Goal: Task Accomplishment & Management: Complete application form

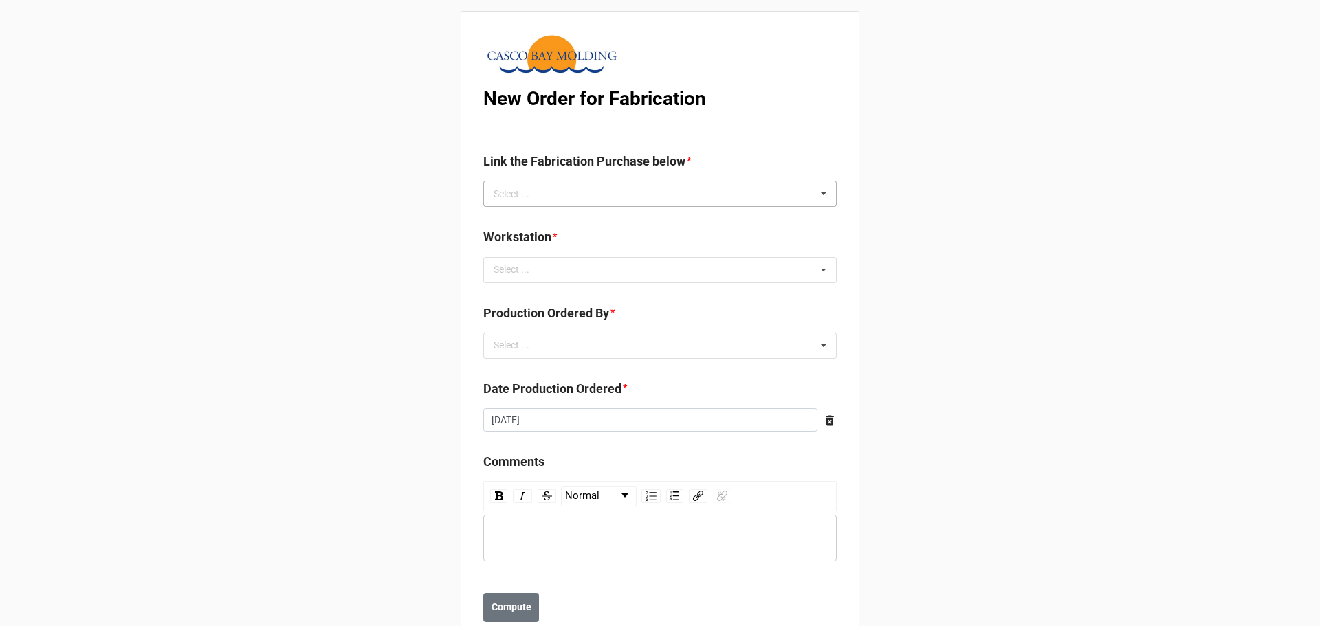
click at [532, 195] on div "Select ..." at bounding box center [519, 194] width 59 height 16
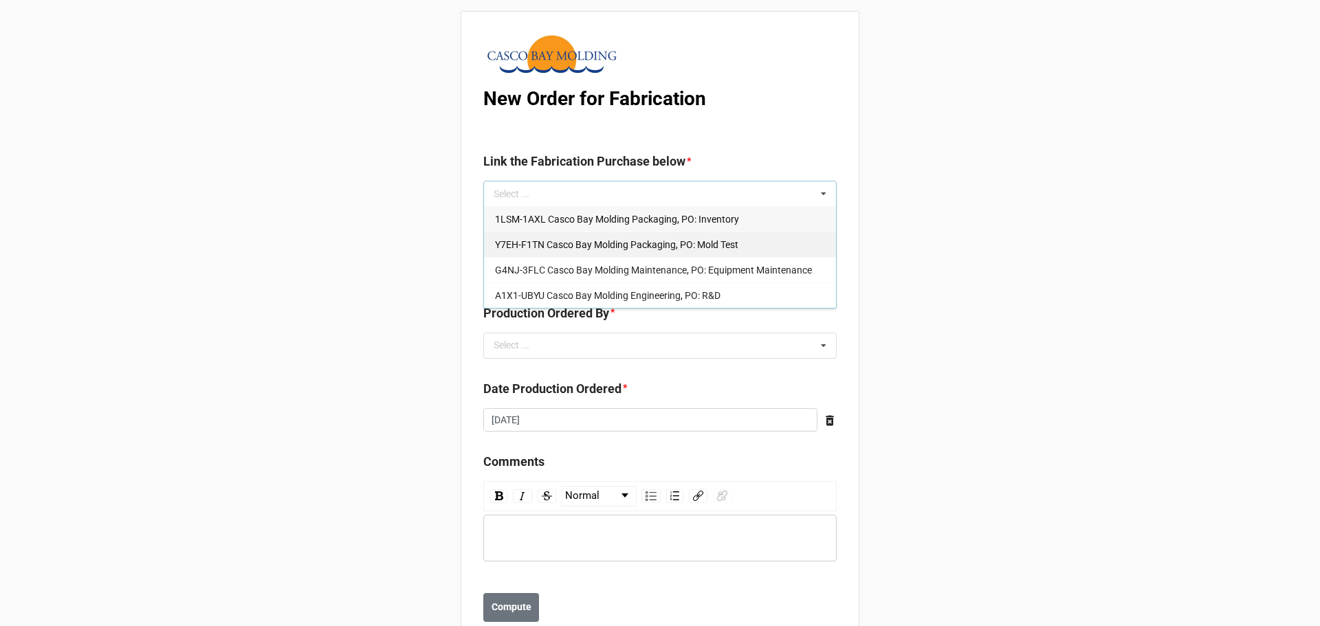
click at [520, 248] on span "Y7EH-F1TN Casco Bay Molding Packaging, PO: Mold Test" at bounding box center [616, 244] width 243 height 11
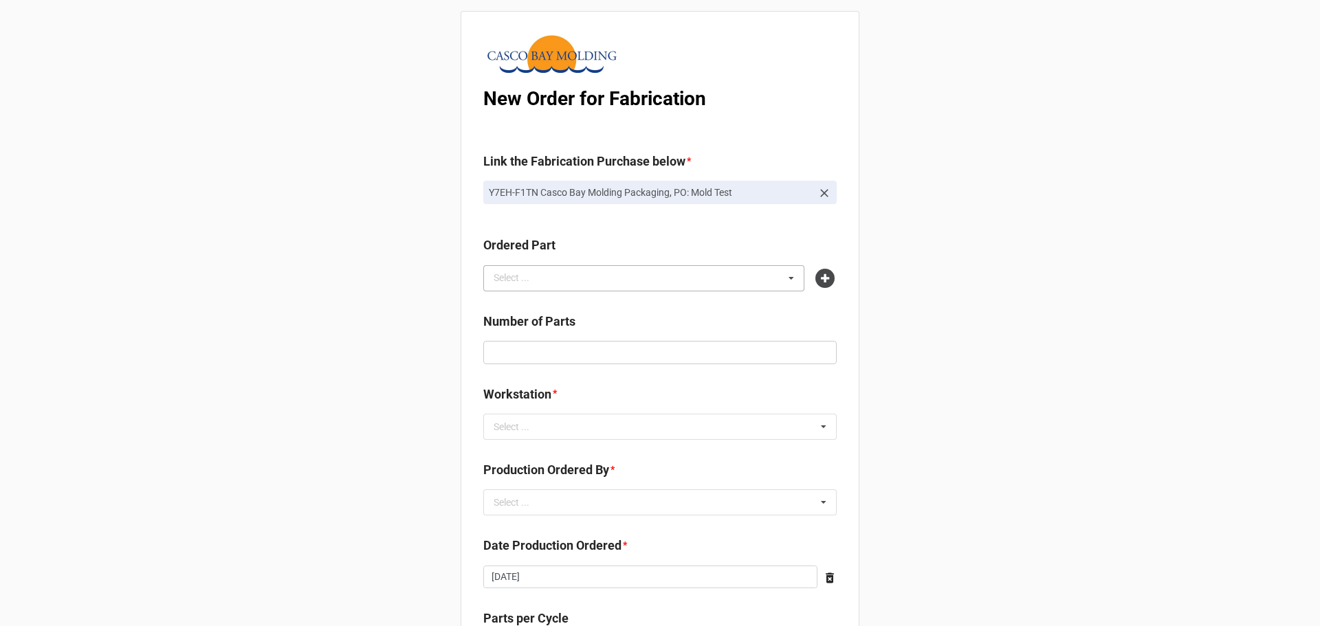
click at [580, 267] on div "Select ... No results found." at bounding box center [643, 278] width 321 height 26
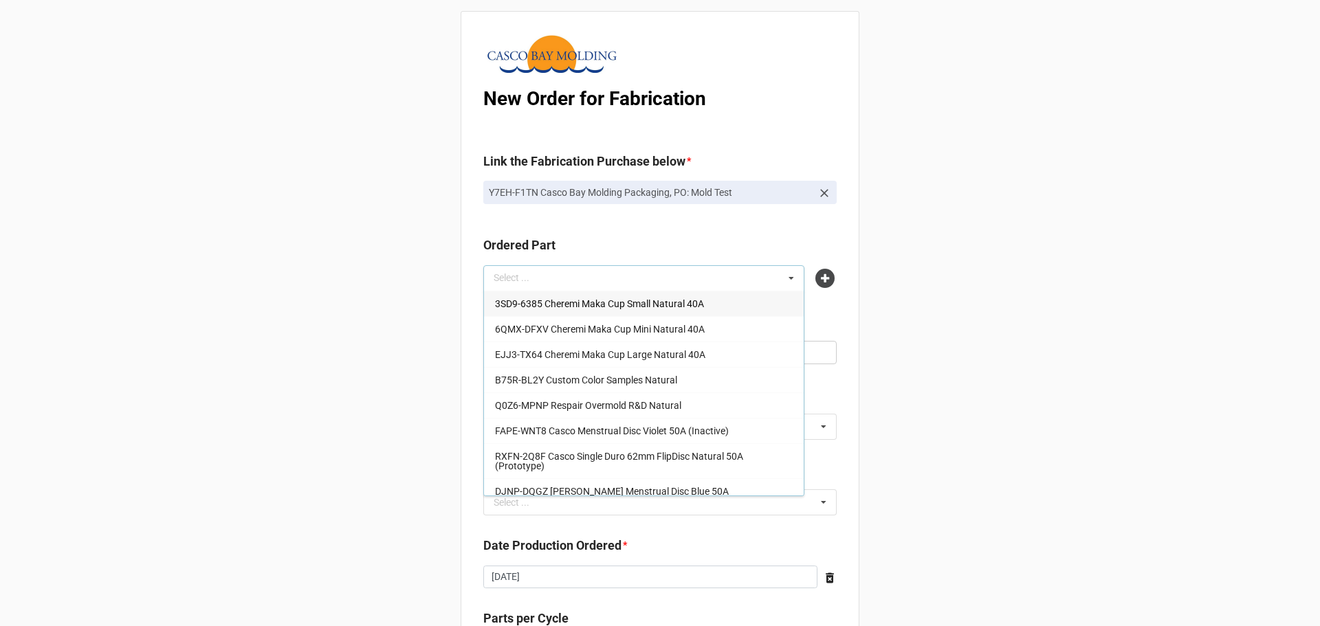
click at [668, 282] on div "Select ... 3SD9-6385 Cheremi Maka Cup Small Natural 40A 6QMX-DFXV Cheremi Maka …" at bounding box center [643, 278] width 321 height 26
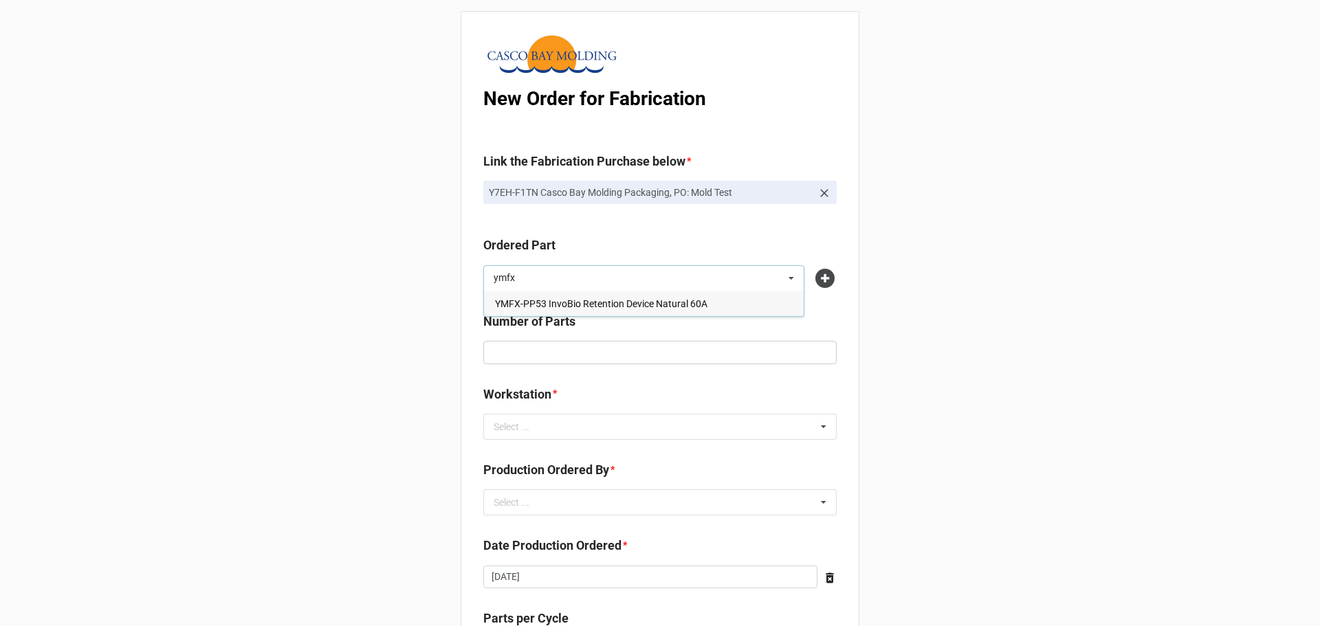
type input "ymfx"
click at [679, 299] on span "YMFX-PP53 InvoBio Retention Device Natural 60A" at bounding box center [601, 303] width 212 height 11
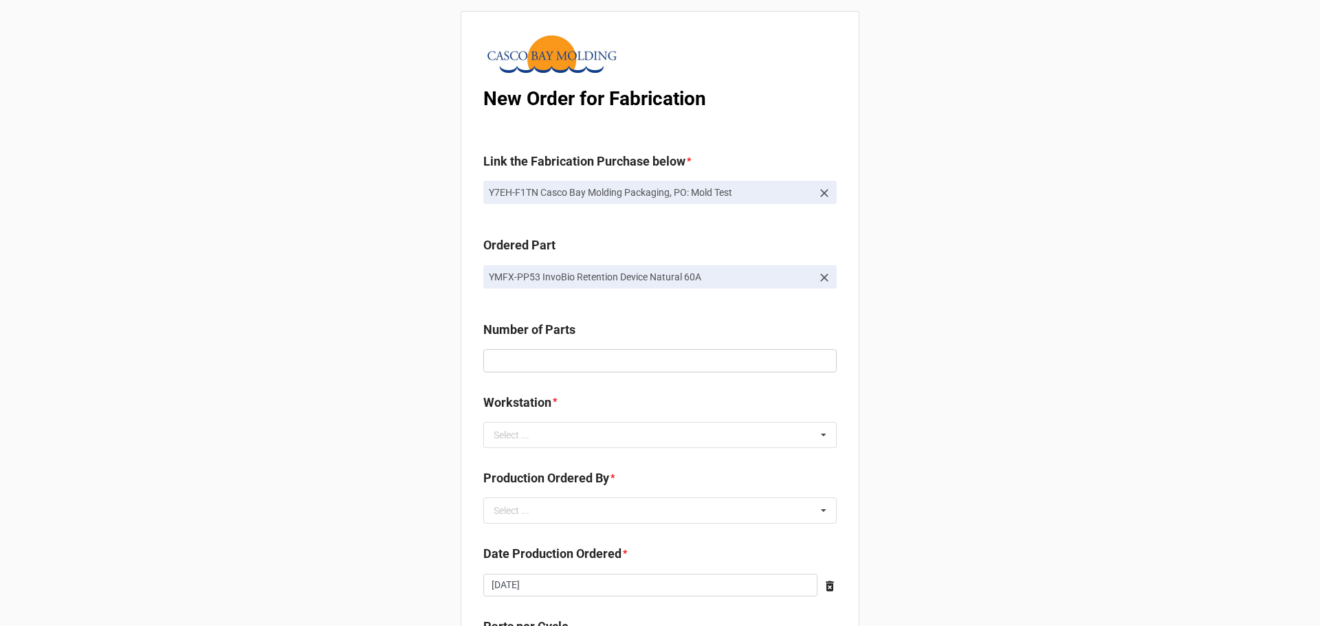
scroll to position [69, 0]
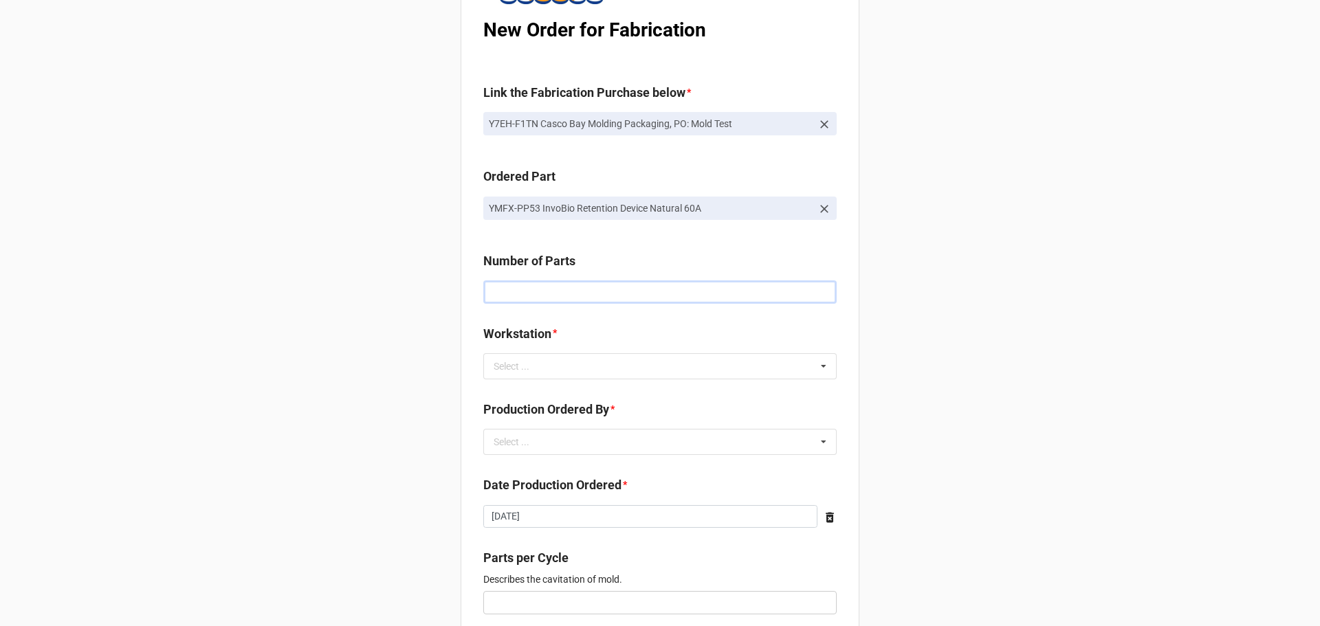
click at [571, 289] on input "text" at bounding box center [659, 292] width 353 height 23
type input "1000"
click at [512, 363] on div "Select ..." at bounding box center [519, 366] width 59 height 16
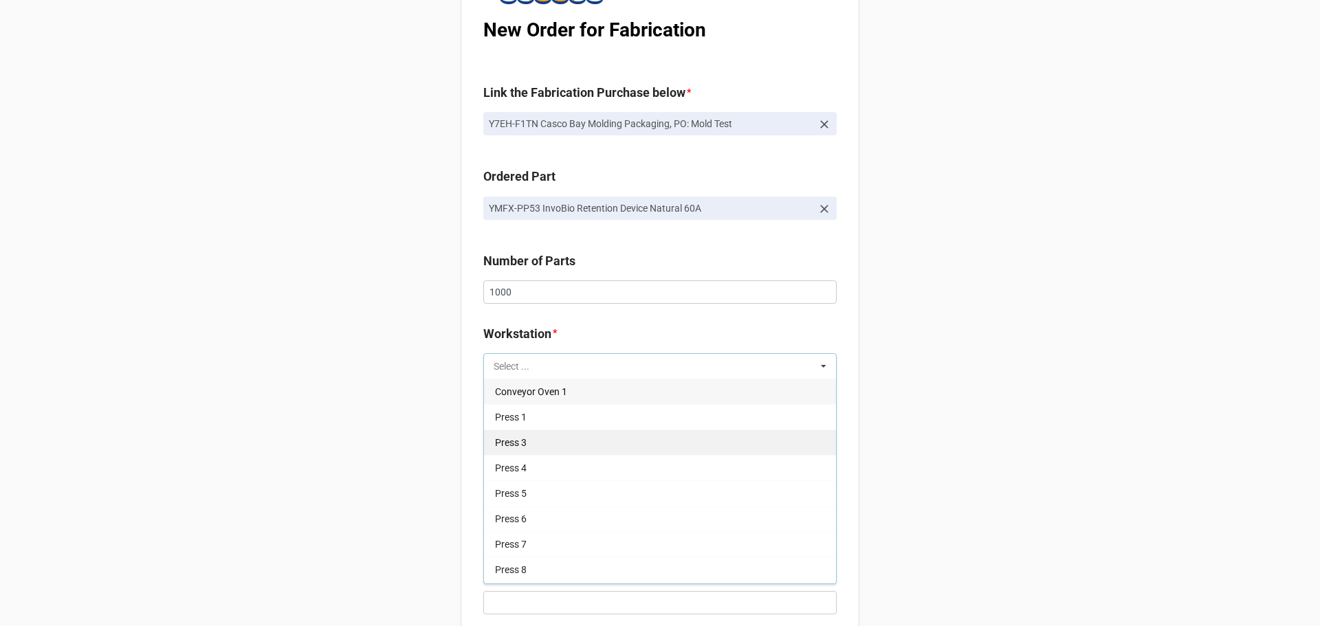
scroll to position [151, 0]
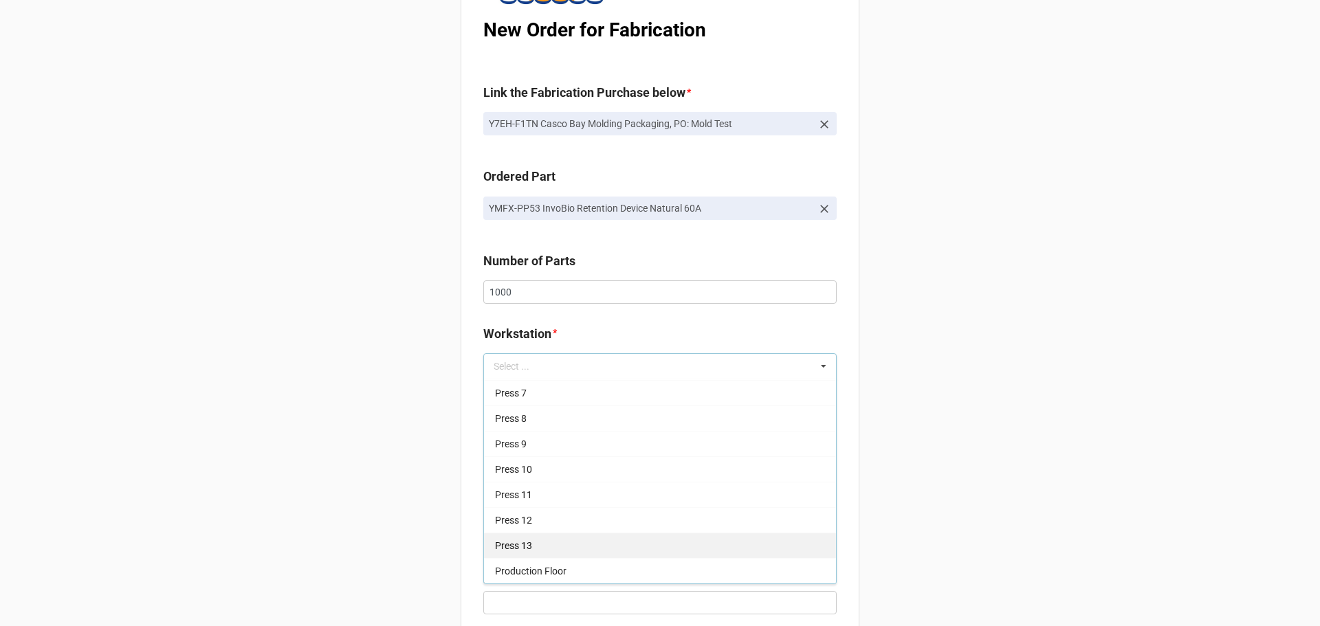
click at [589, 545] on div "Press 13" at bounding box center [660, 545] width 352 height 25
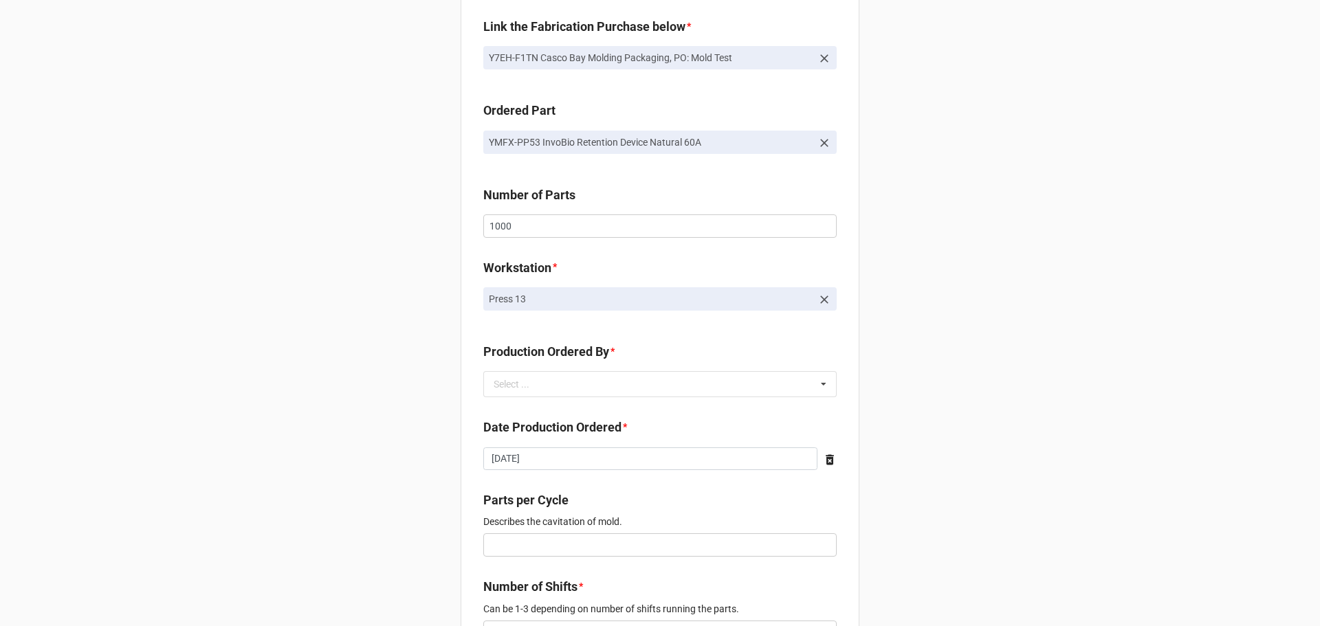
scroll to position [206, 0]
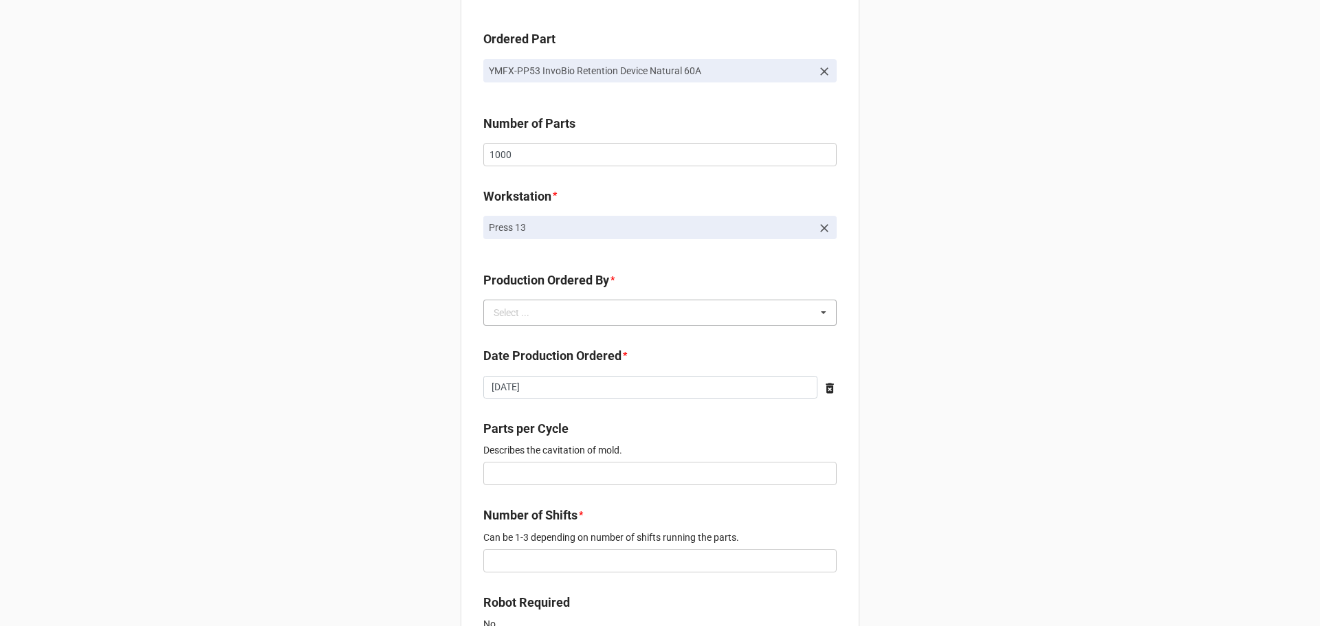
click at [578, 319] on div "Select ... No results found." at bounding box center [659, 313] width 353 height 26
click at [540, 342] on span "[PERSON_NAME]" at bounding box center [532, 338] width 74 height 11
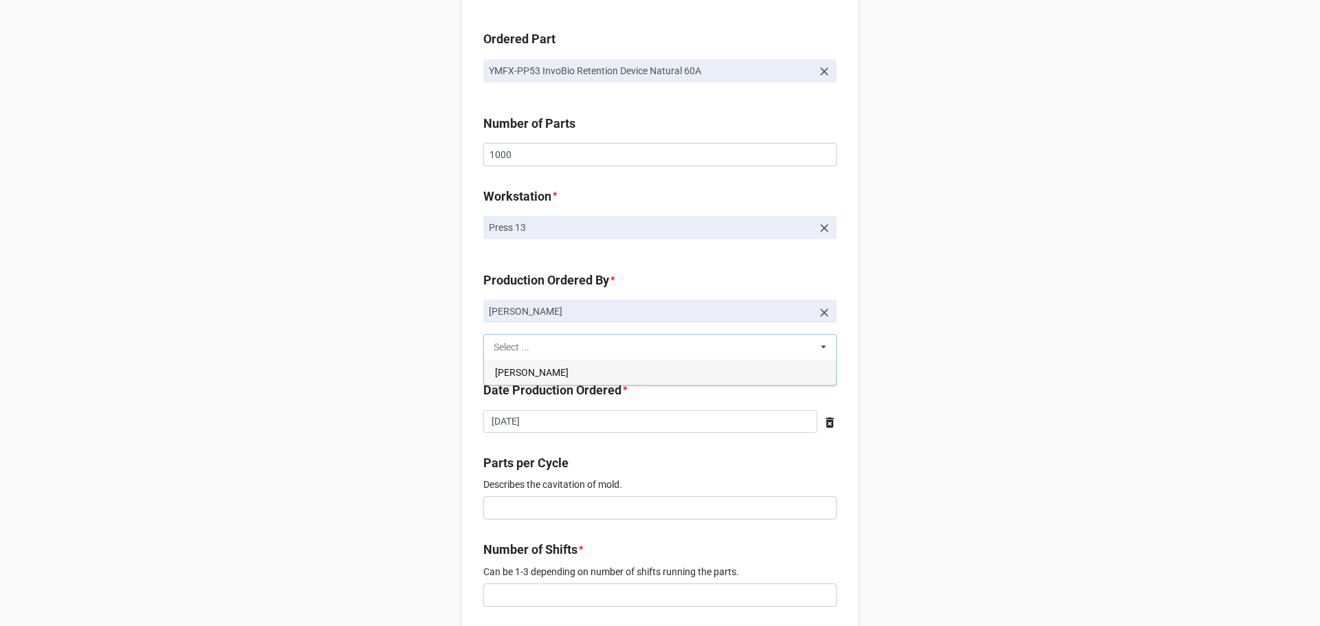
scroll to position [275, 0]
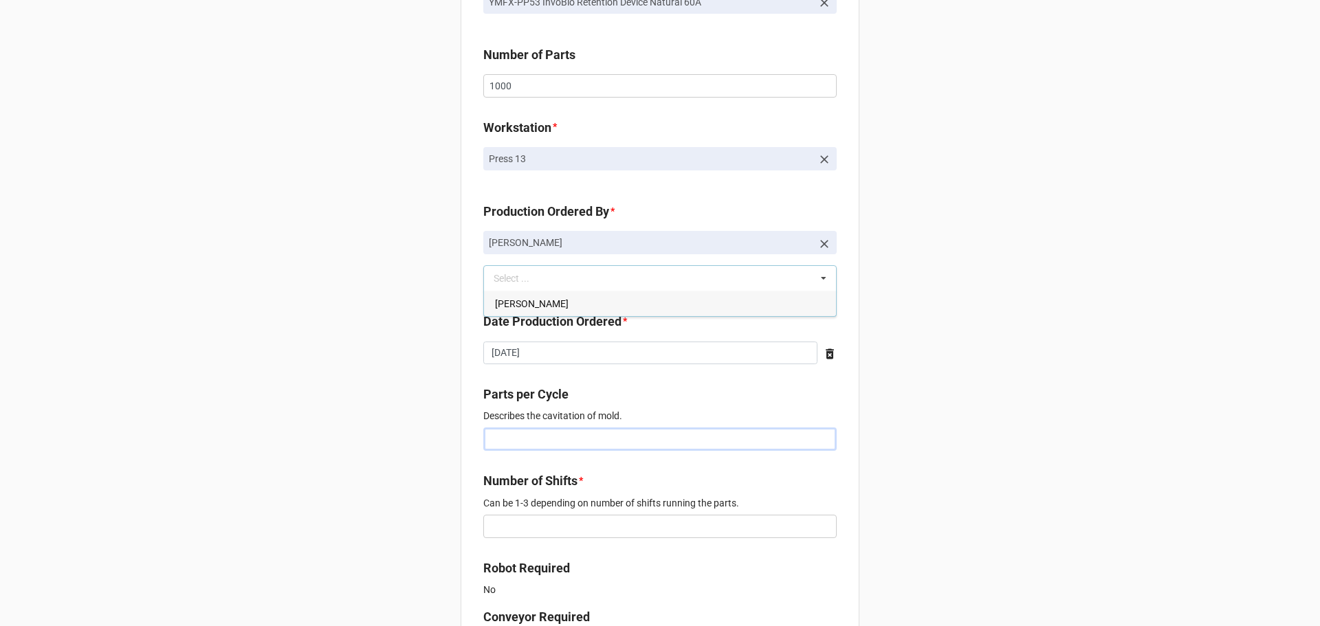
click at [531, 443] on input "text" at bounding box center [659, 439] width 353 height 23
type input "1"
click at [658, 527] on input "text" at bounding box center [659, 526] width 353 height 23
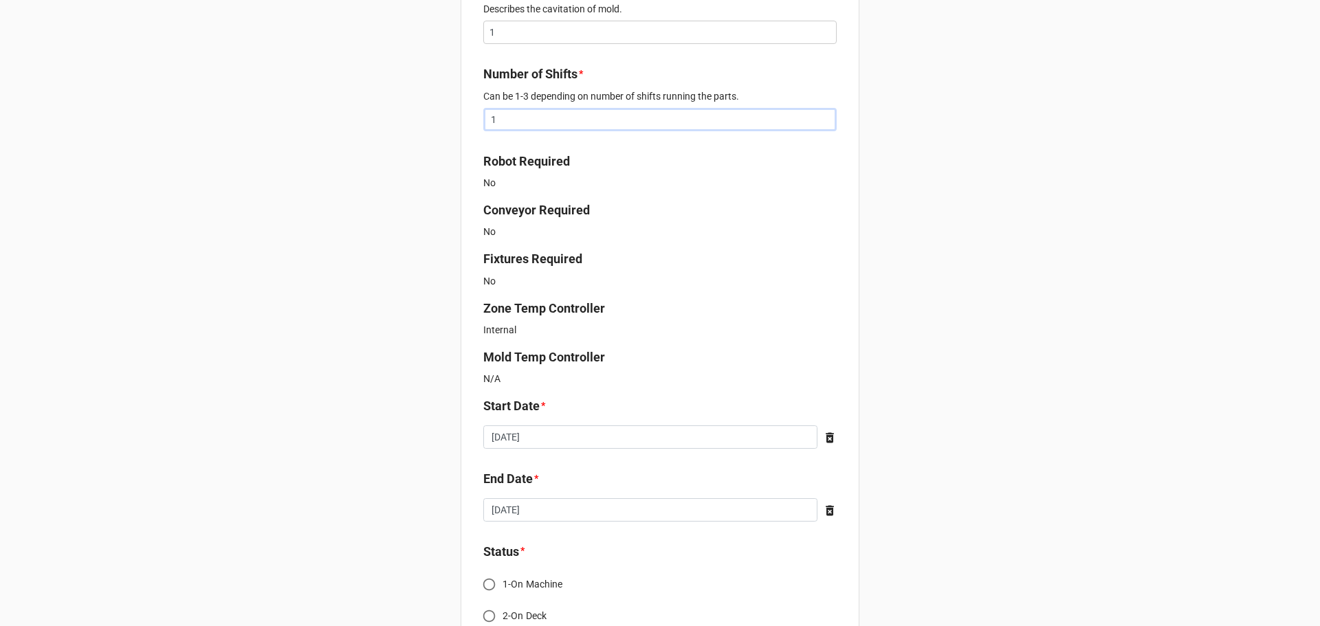
scroll to position [688, 0]
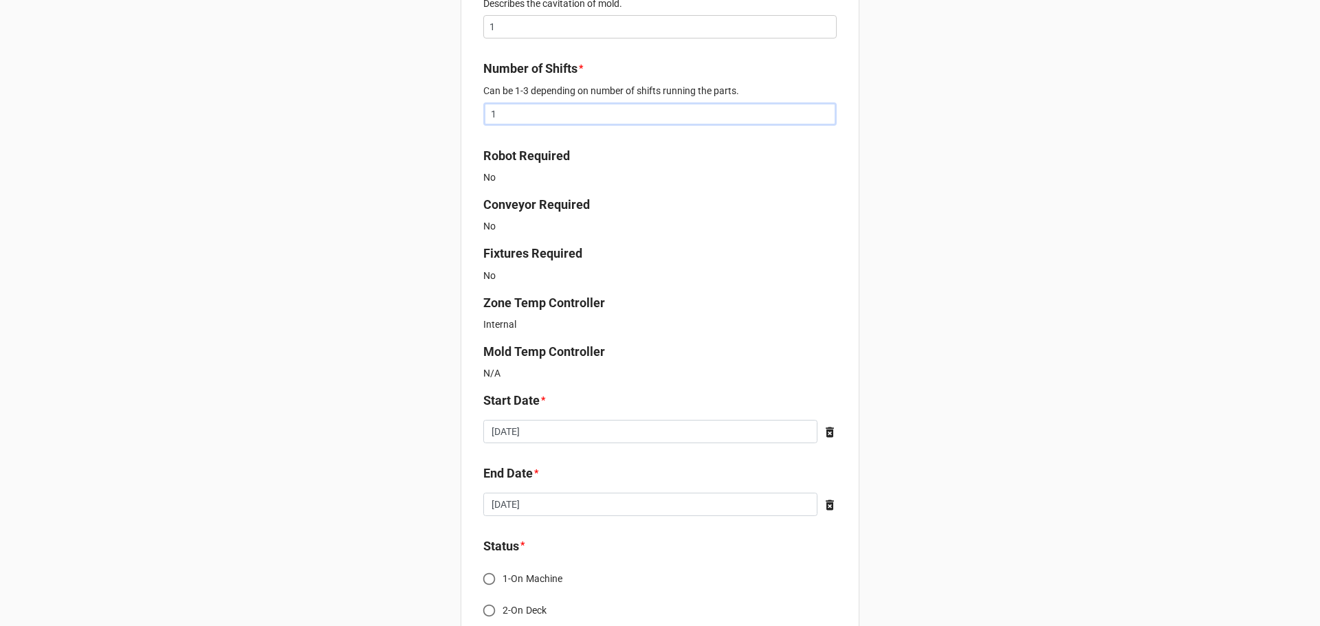
type input "1"
click at [558, 435] on input "[DATE]" at bounding box center [650, 431] width 334 height 23
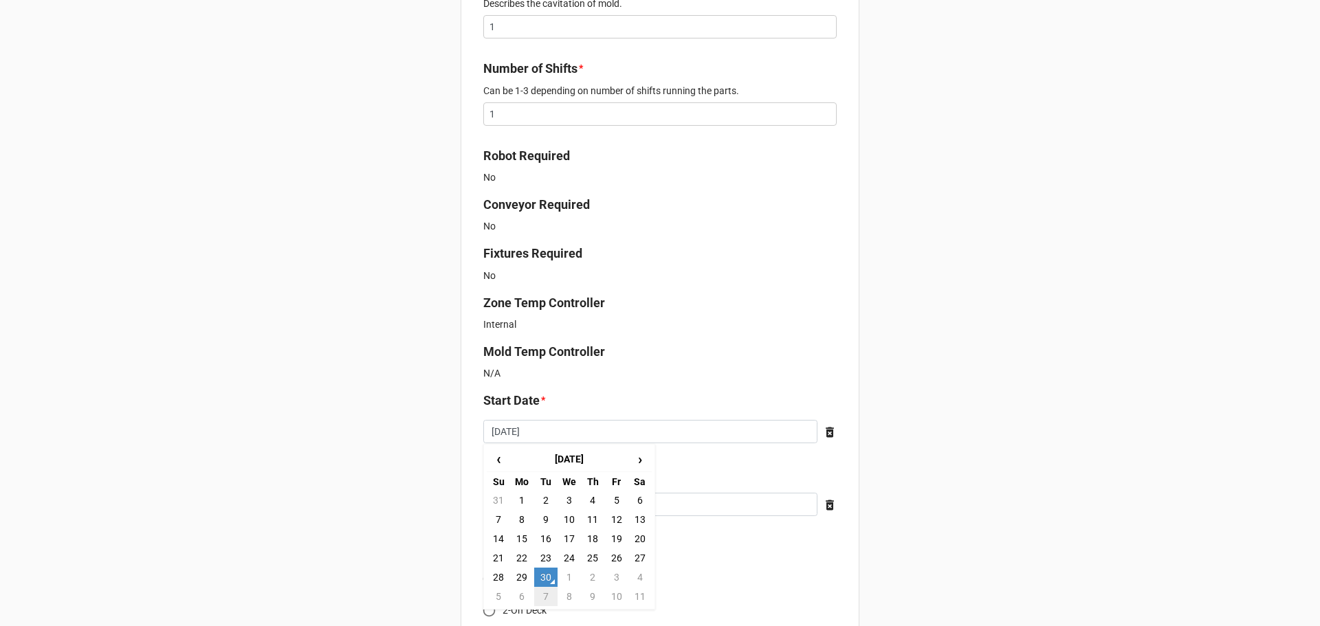
click at [536, 595] on td "7" at bounding box center [545, 596] width 23 height 19
type input "[DATE]"
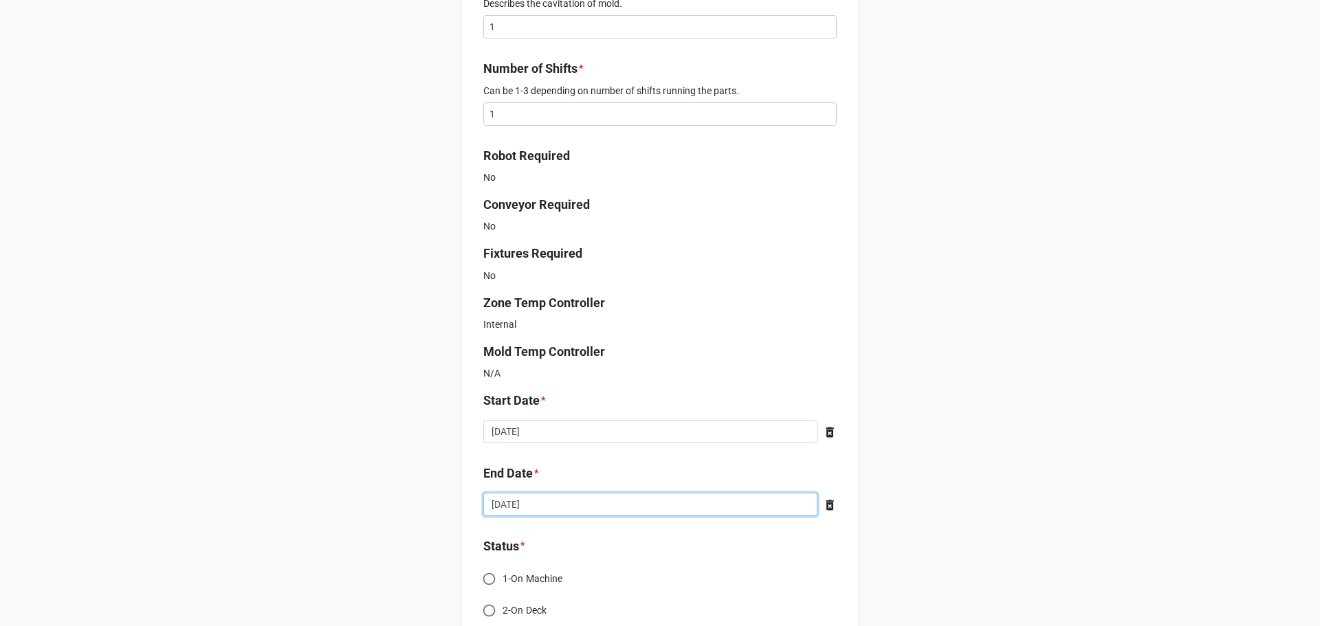
click at [621, 507] on input "[DATE]" at bounding box center [650, 504] width 334 height 23
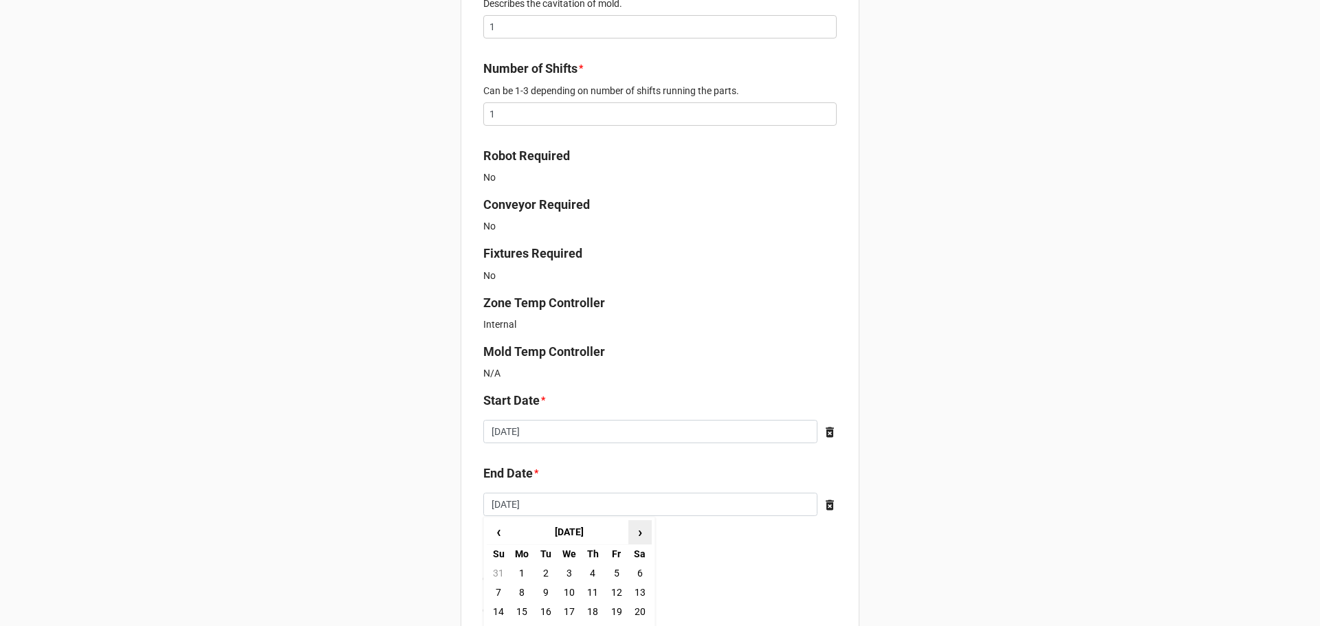
click at [634, 535] on span "›" at bounding box center [640, 532] width 22 height 23
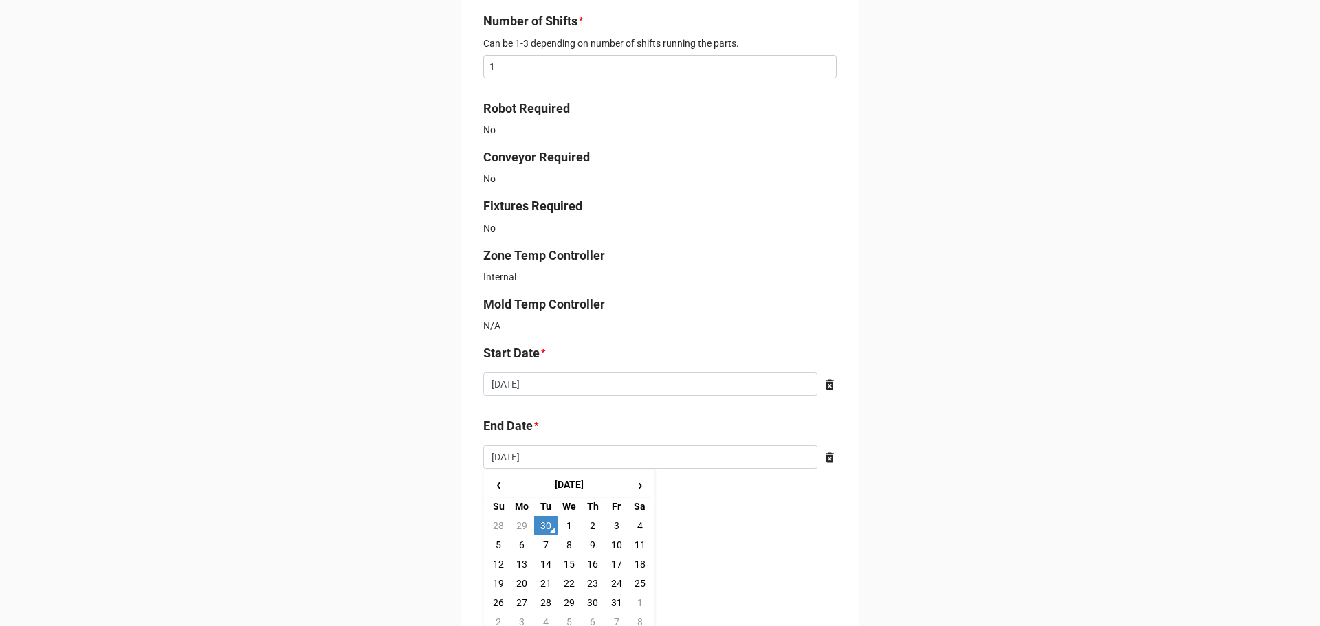
scroll to position [825, 0]
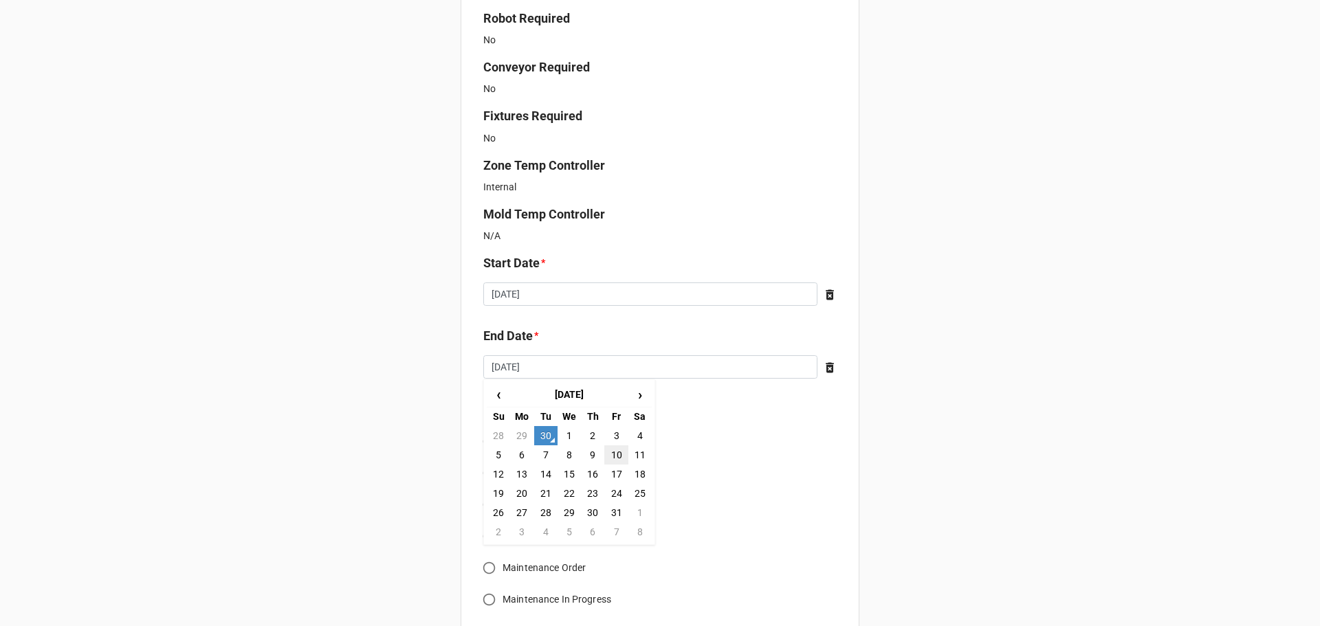
click at [619, 460] on td "10" at bounding box center [615, 455] width 23 height 19
type input "[DATE]"
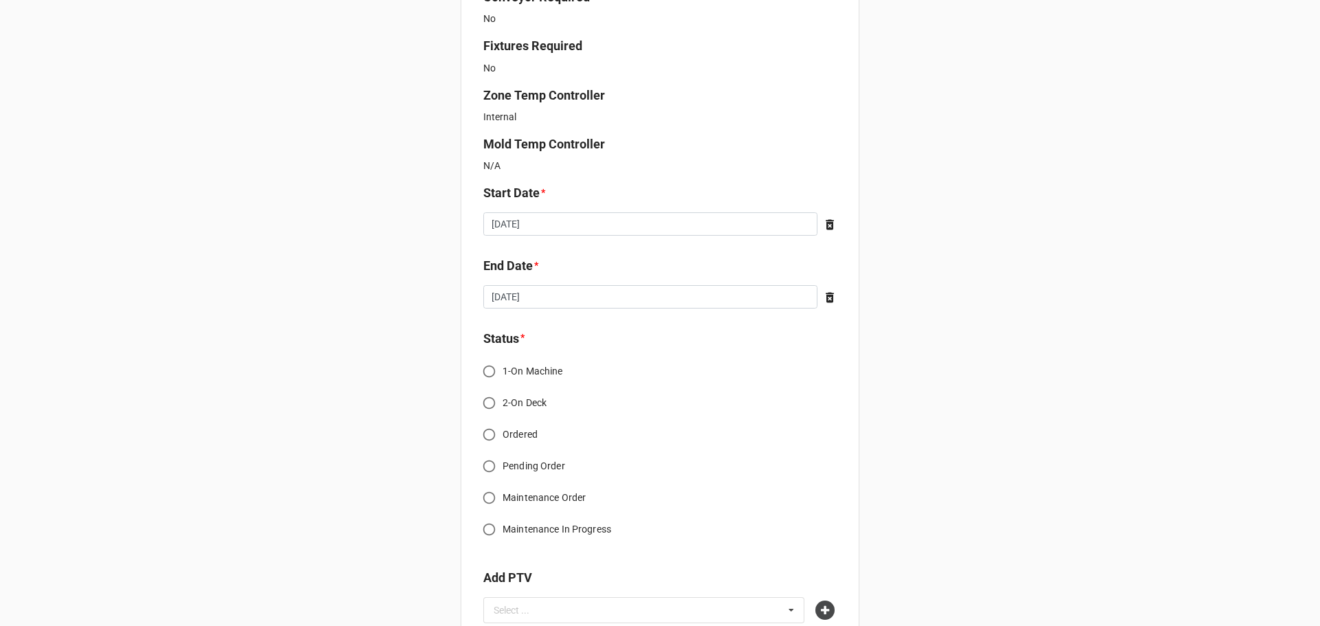
scroll to position [963, 0]
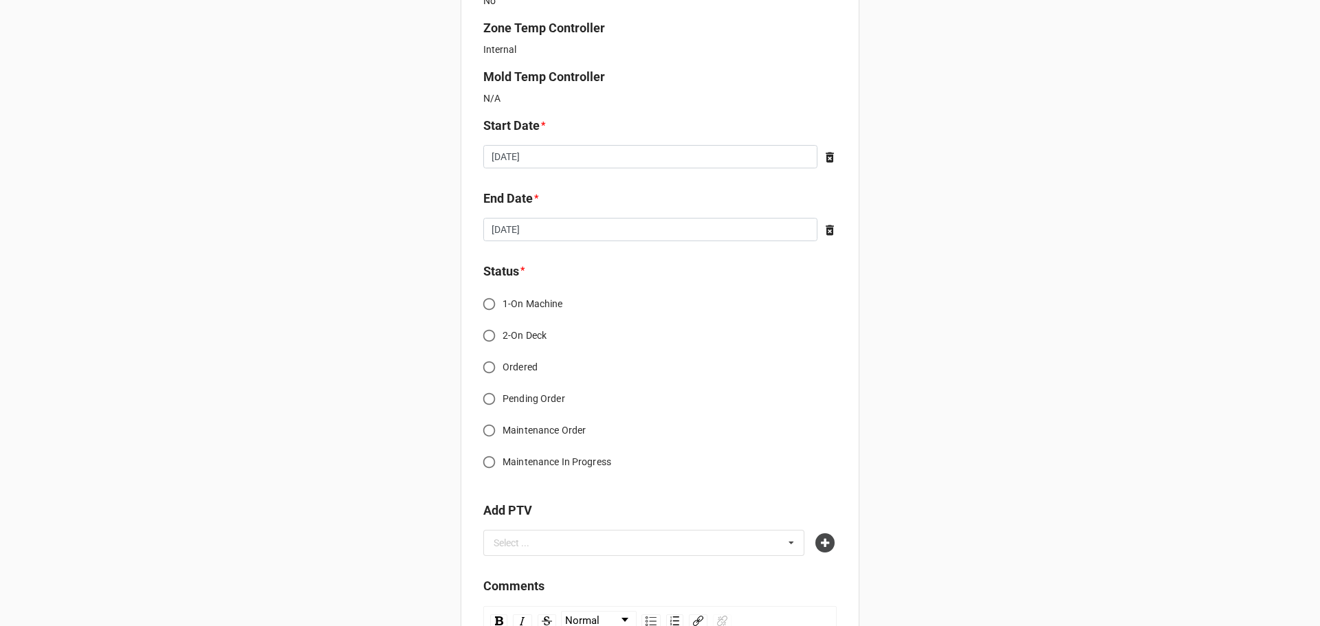
click at [489, 371] on input "Ordered" at bounding box center [489, 367] width 27 height 27
radio input "true"
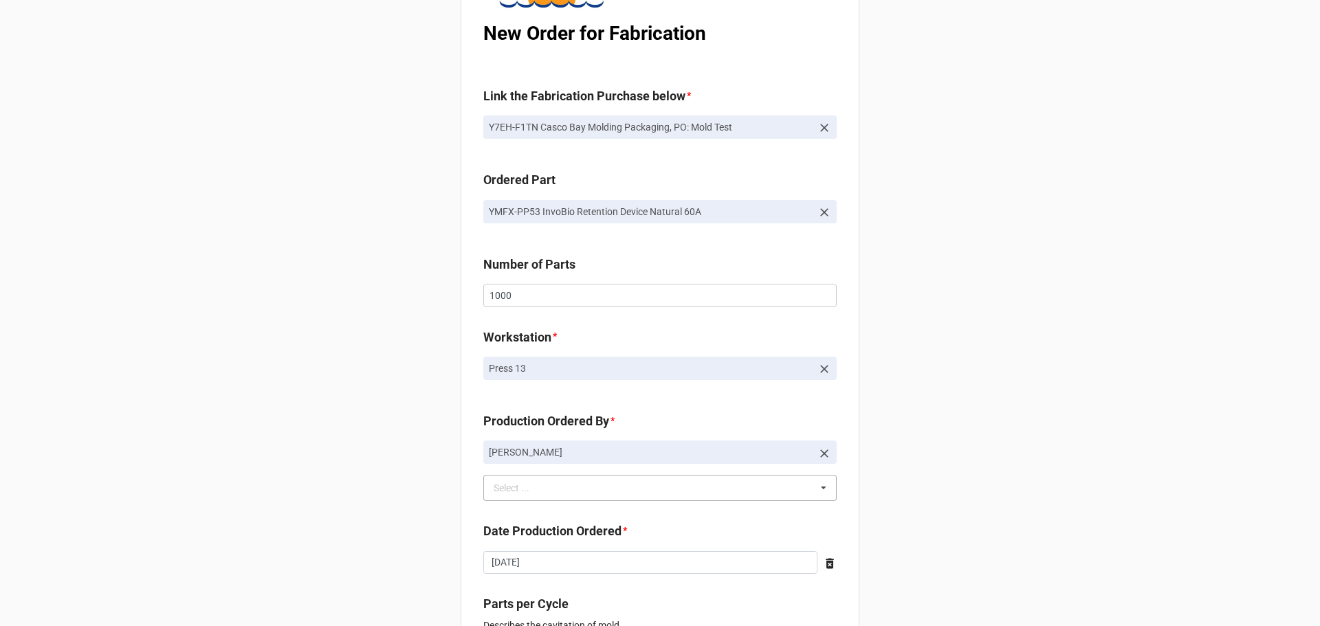
scroll to position [0, 0]
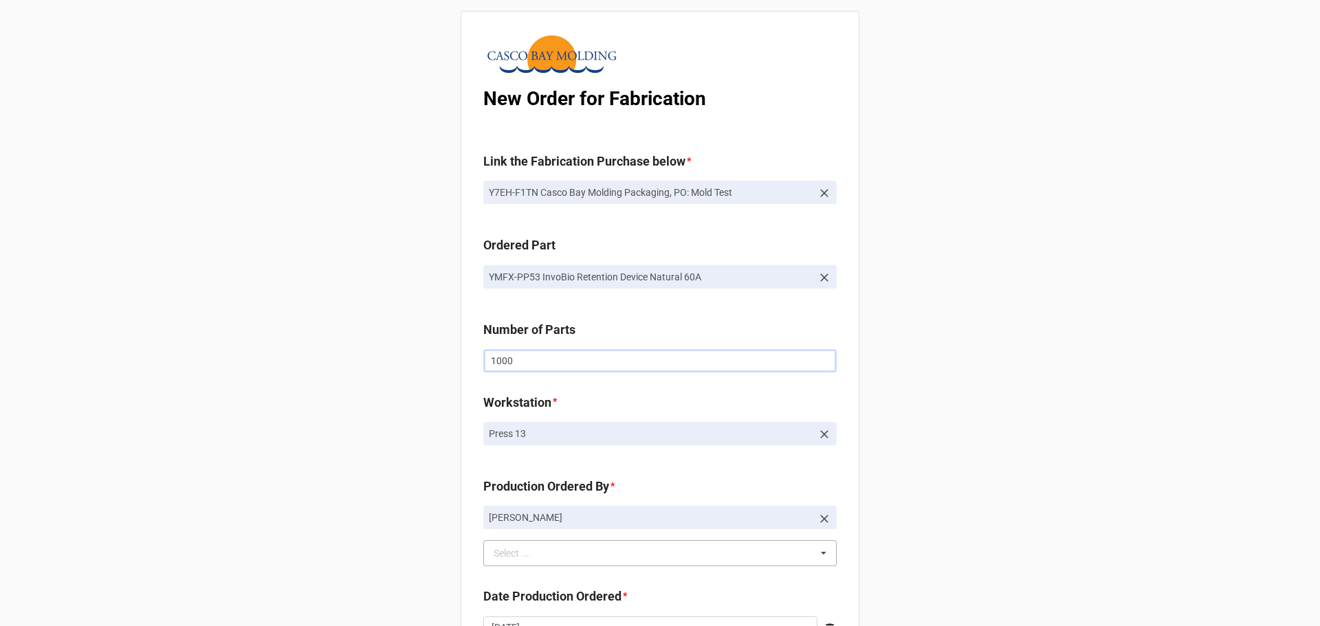
drag, startPoint x: 518, startPoint y: 363, endPoint x: 377, endPoint y: 353, distance: 141.3
type input "50"
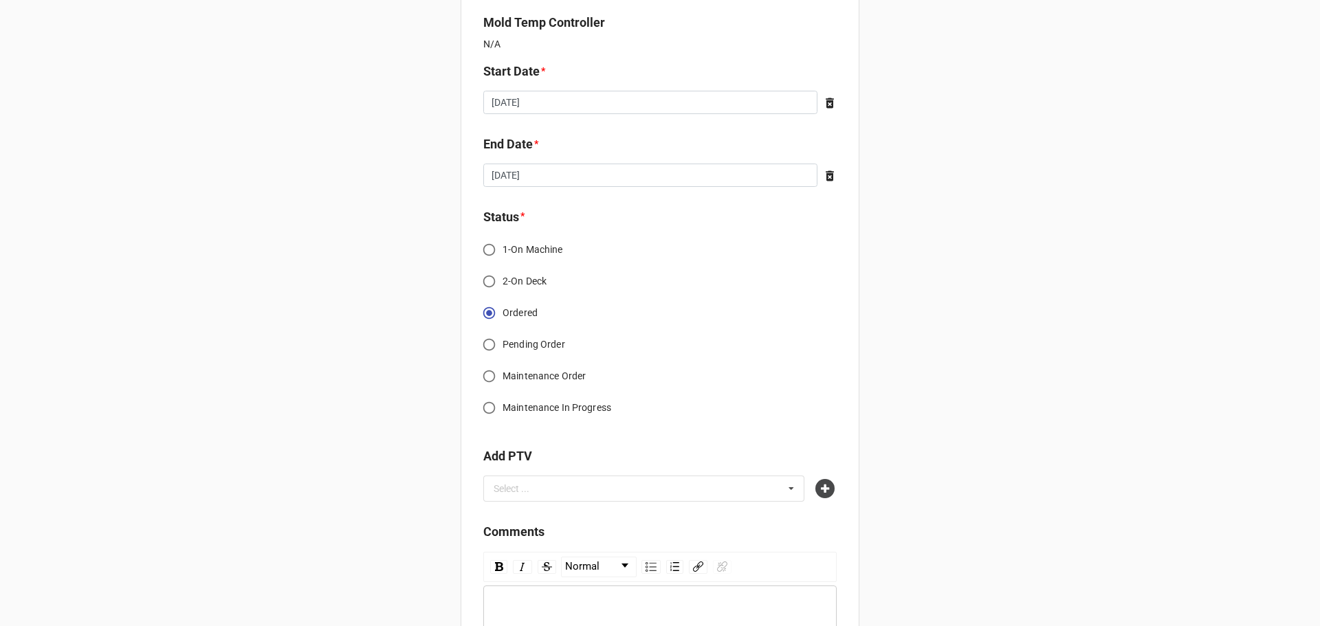
scroll to position [1031, 0]
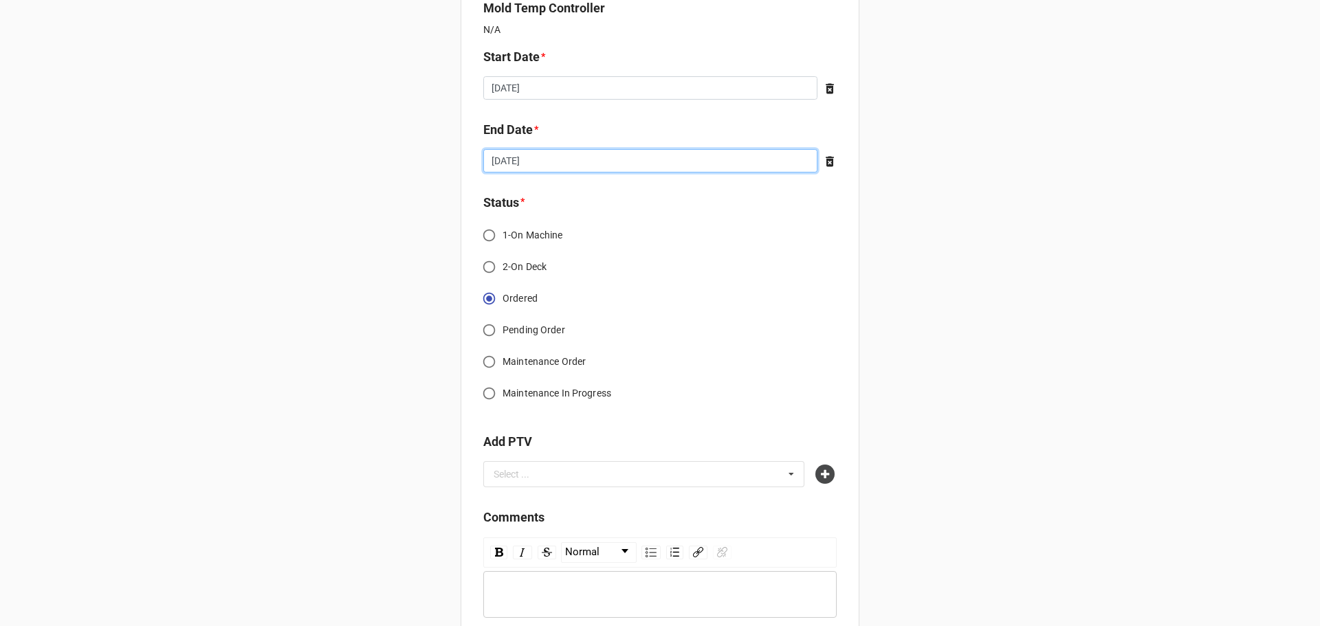
click at [556, 164] on input "[DATE]" at bounding box center [650, 160] width 334 height 23
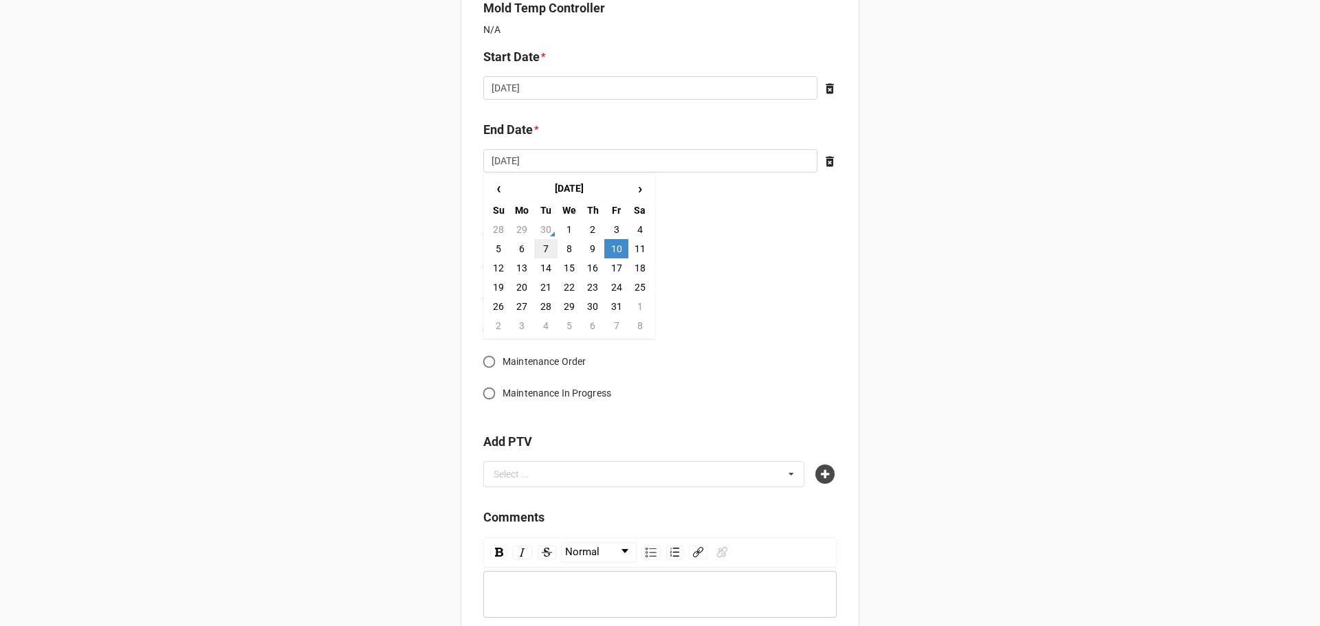
click at [544, 253] on td "7" at bounding box center [545, 248] width 23 height 19
type input "[DATE]"
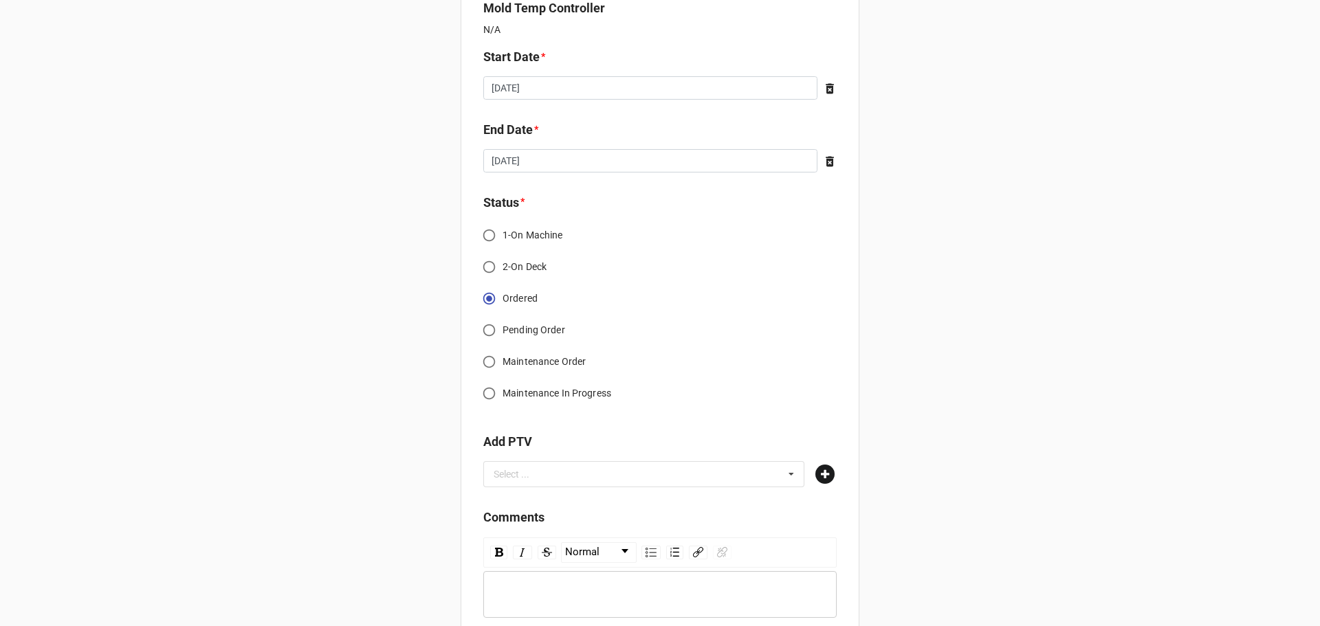
click at [817, 472] on icon at bounding box center [824, 474] width 19 height 19
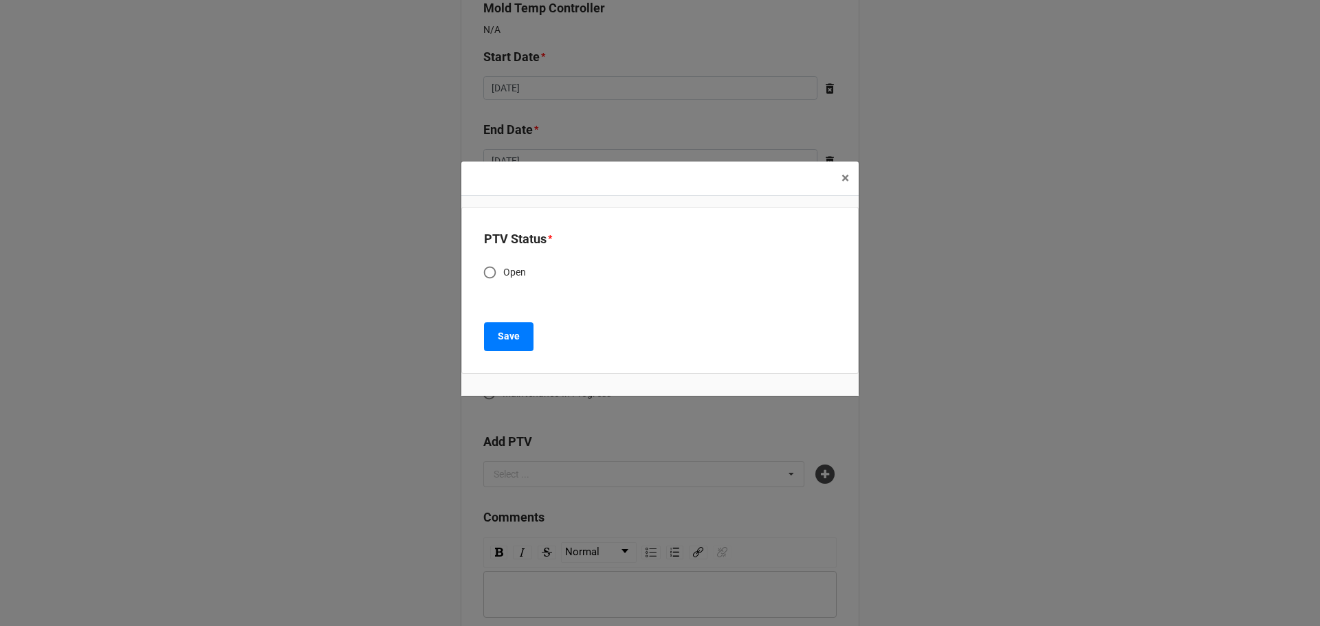
click at [490, 270] on input "Open" at bounding box center [489, 272] width 27 height 27
radio input "true"
click at [492, 324] on button "Save" at bounding box center [509, 336] width 50 height 29
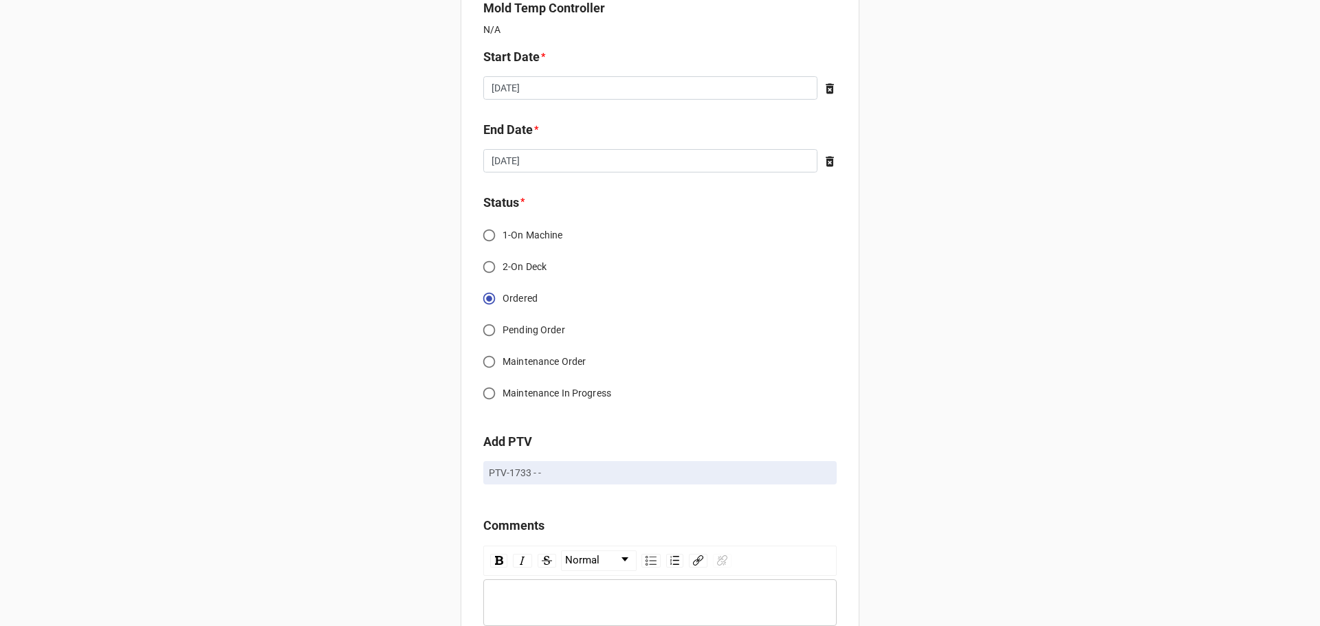
scroll to position [1136, 0]
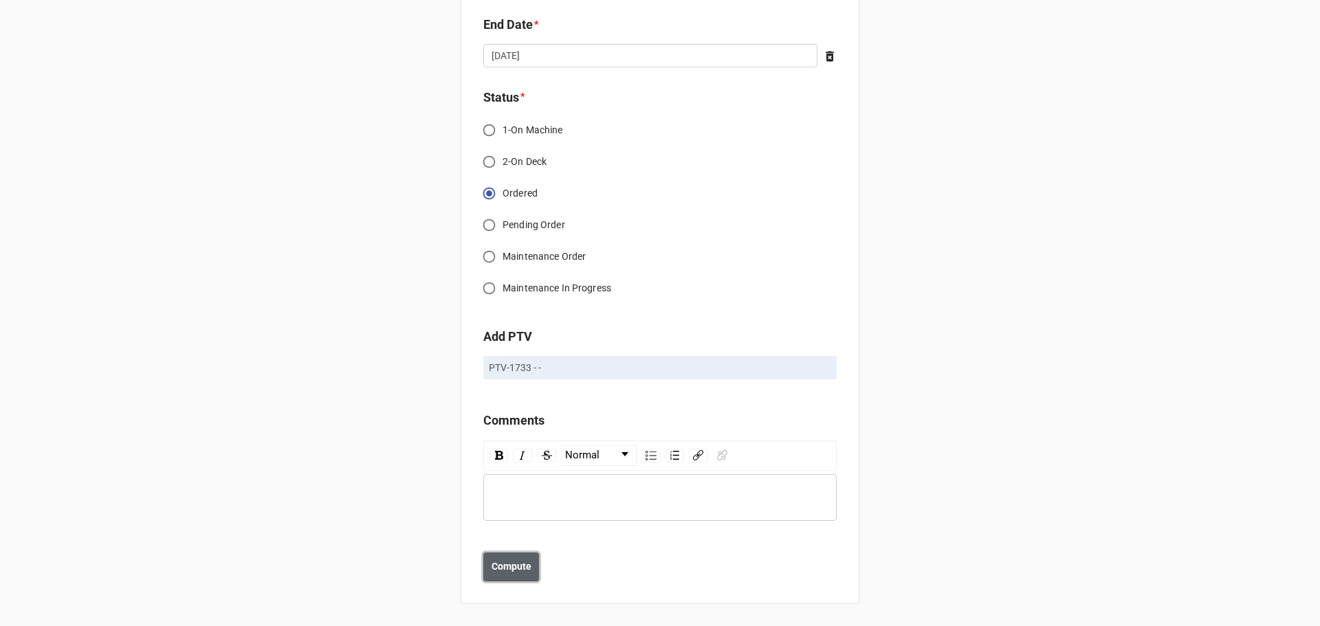
click at [500, 564] on b "Compute" at bounding box center [512, 567] width 40 height 14
click at [490, 556] on button "Save" at bounding box center [508, 567] width 50 height 29
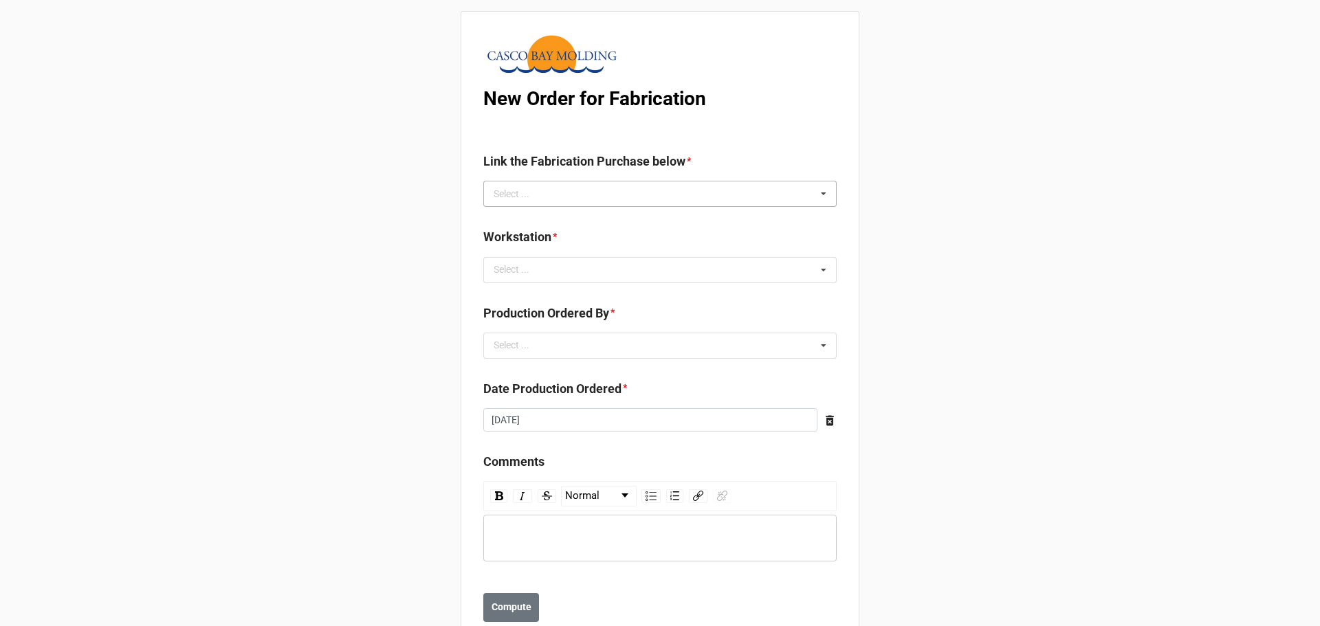
click at [683, 198] on div "Select ... No results found." at bounding box center [659, 194] width 353 height 26
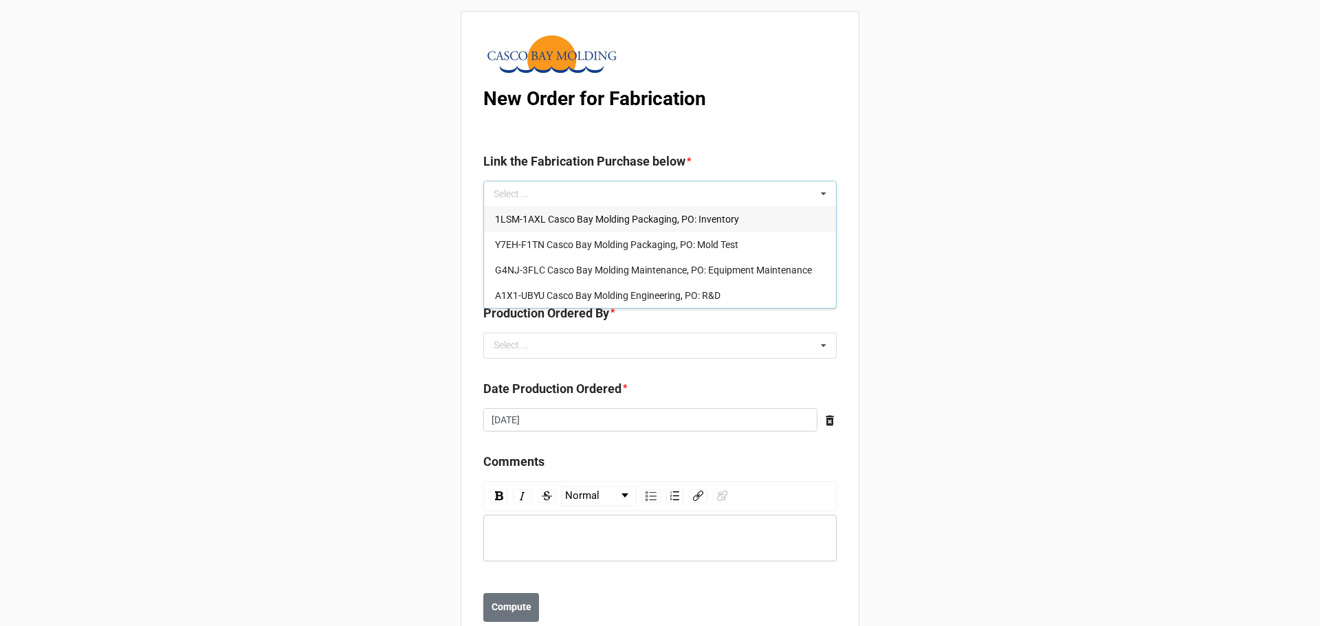
click at [564, 227] on div "1LSM-1AXL Casco Bay Molding Packaging, PO: Inventory" at bounding box center [660, 218] width 352 height 25
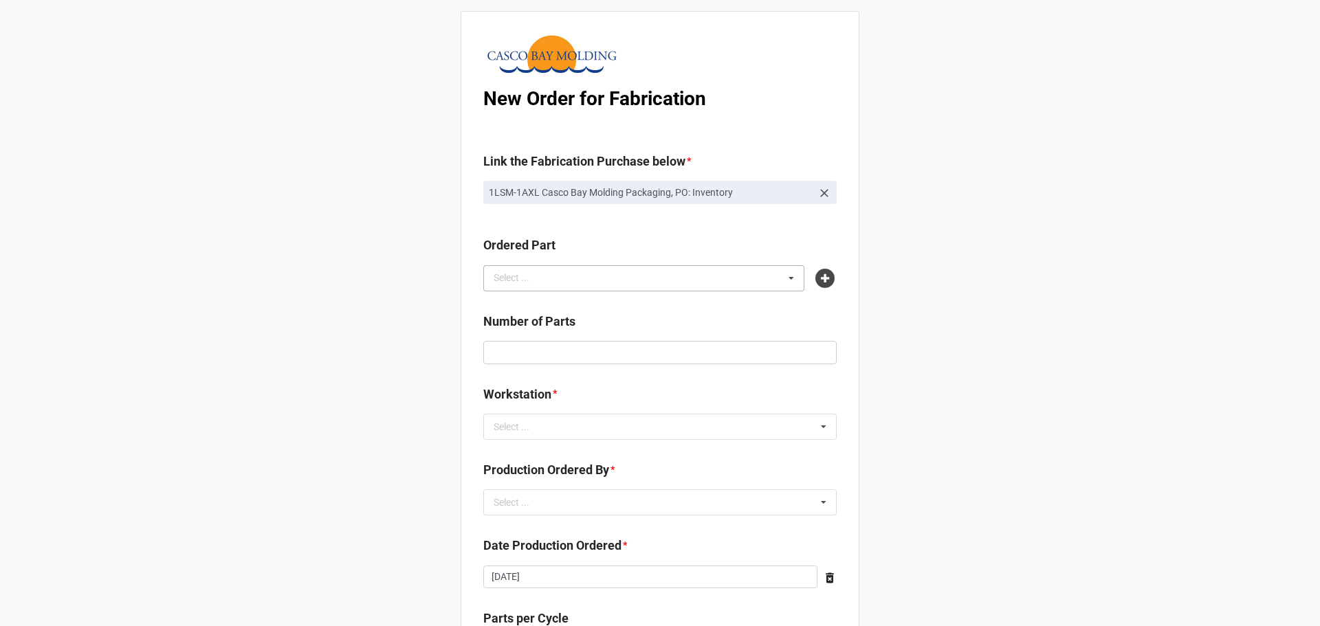
click at [527, 273] on div "Select ..." at bounding box center [519, 278] width 59 height 16
type input "ymfx"
click at [528, 305] on span "YMFX-PP53 InvoBio Retention Device Natural 60A" at bounding box center [601, 303] width 212 height 11
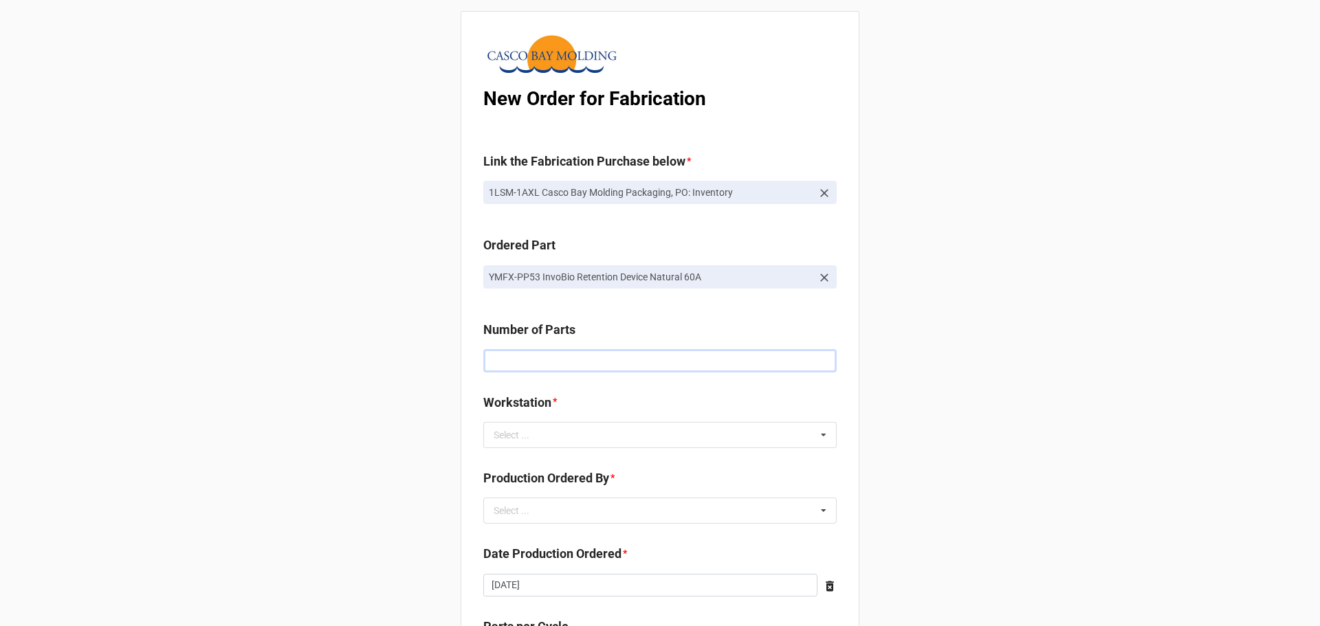
click at [569, 359] on input "text" at bounding box center [659, 360] width 353 height 23
type input "1000"
click at [573, 437] on div "Select ... No results found." at bounding box center [659, 435] width 353 height 26
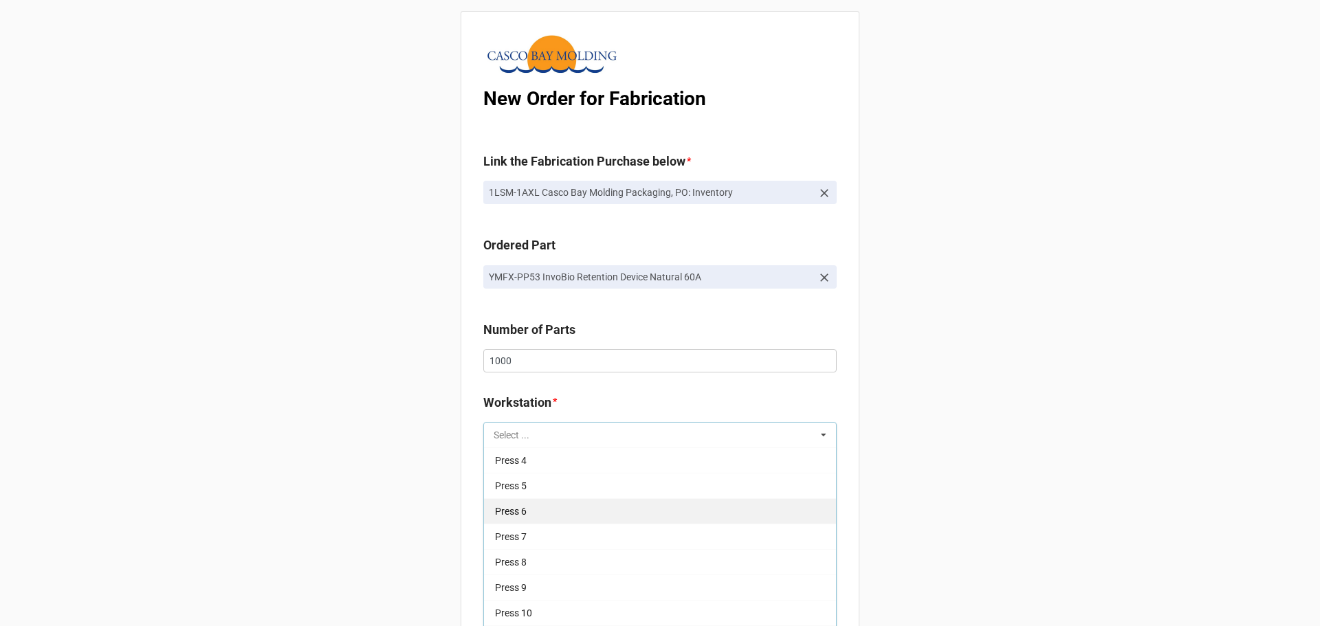
scroll to position [151, 0]
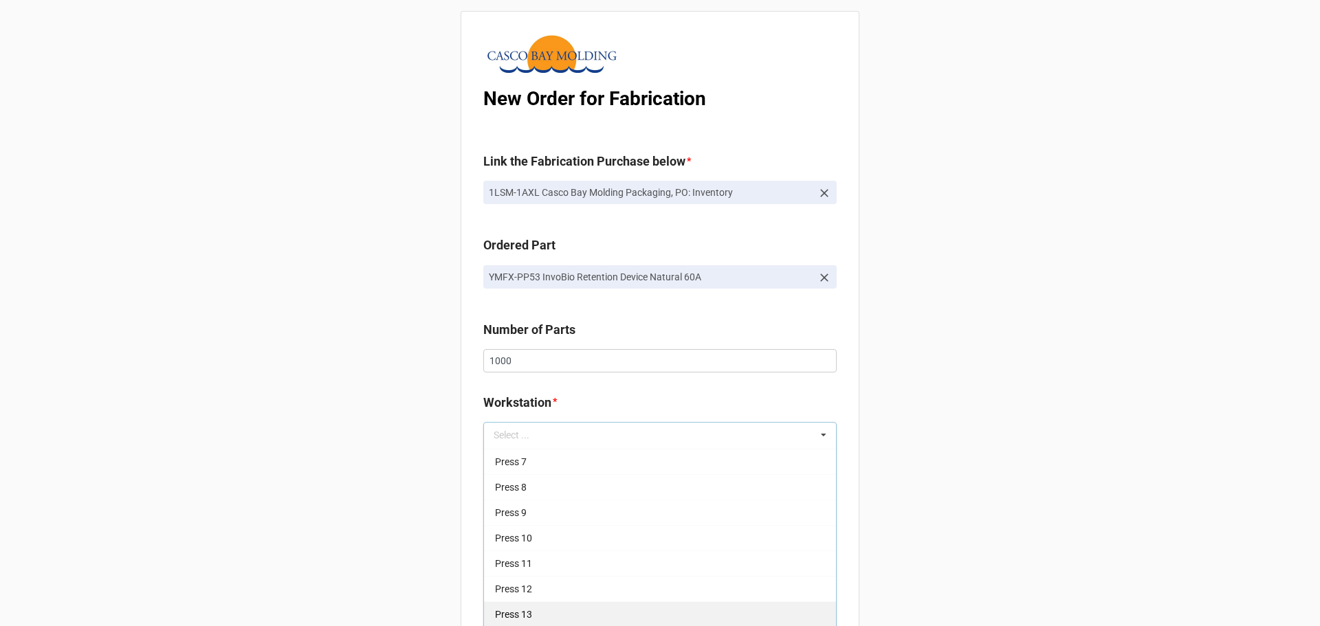
click at [506, 609] on span "Press 13" at bounding box center [513, 614] width 37 height 11
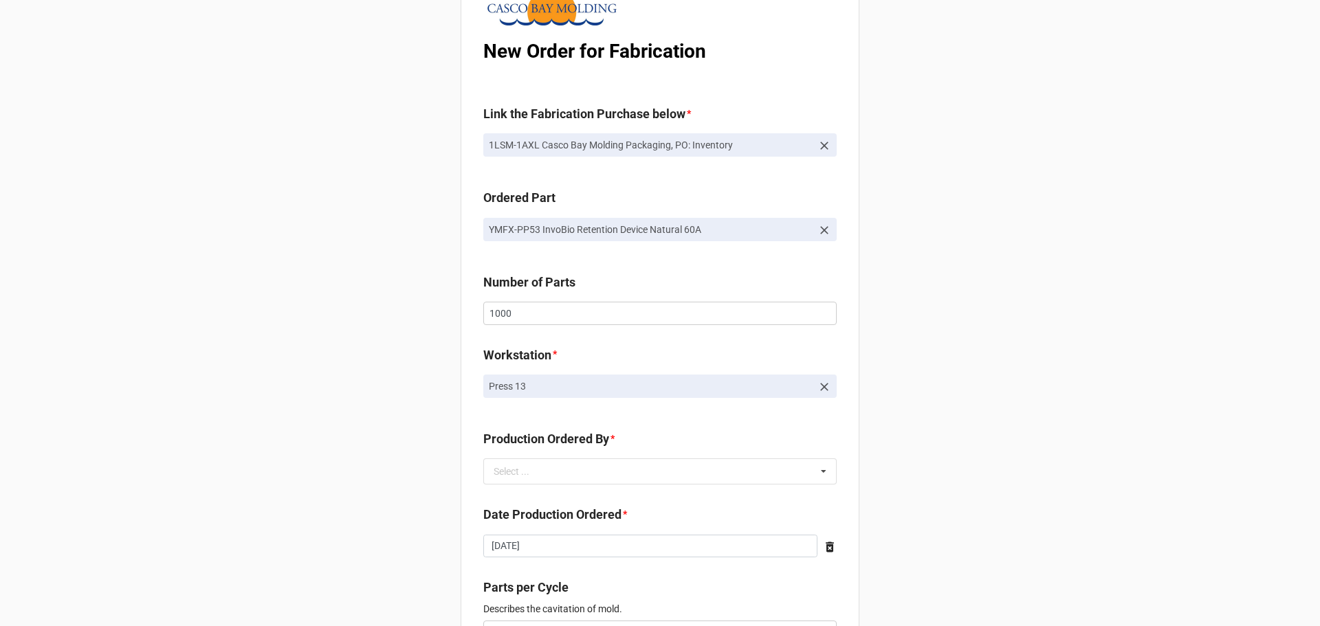
scroll to position [138, 0]
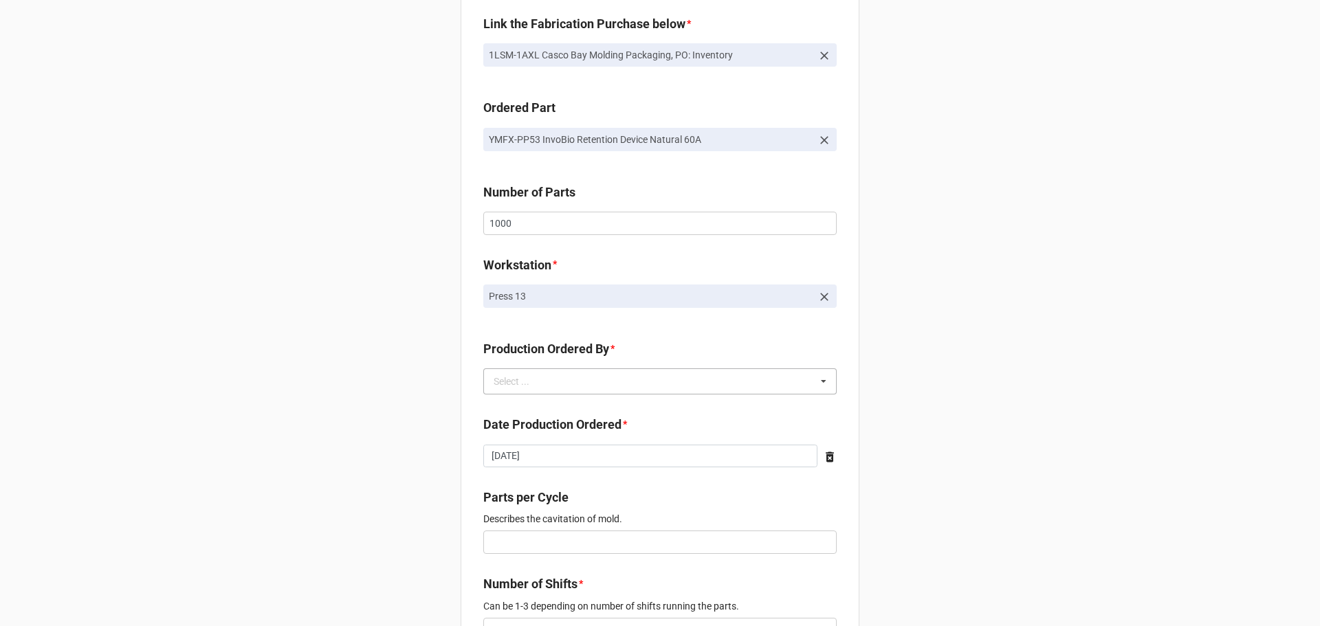
click at [591, 377] on div "Select ... No results found." at bounding box center [659, 382] width 353 height 26
click at [569, 405] on span "[PERSON_NAME]" at bounding box center [532, 407] width 74 height 11
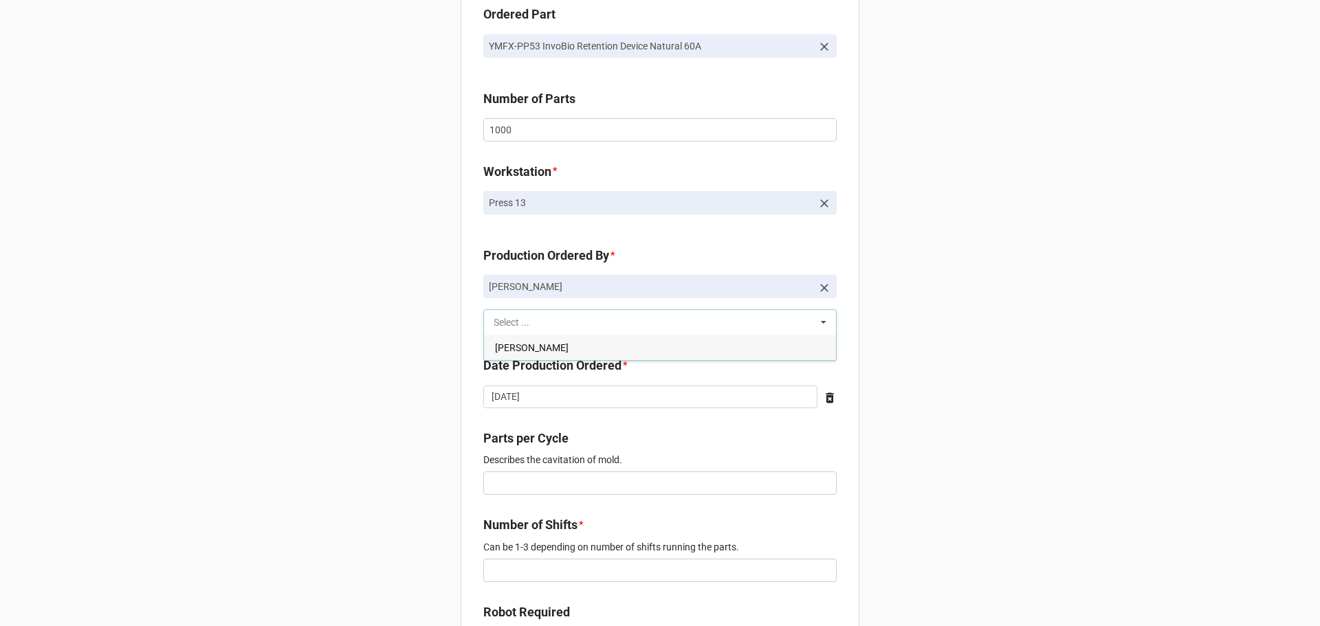
scroll to position [344, 0]
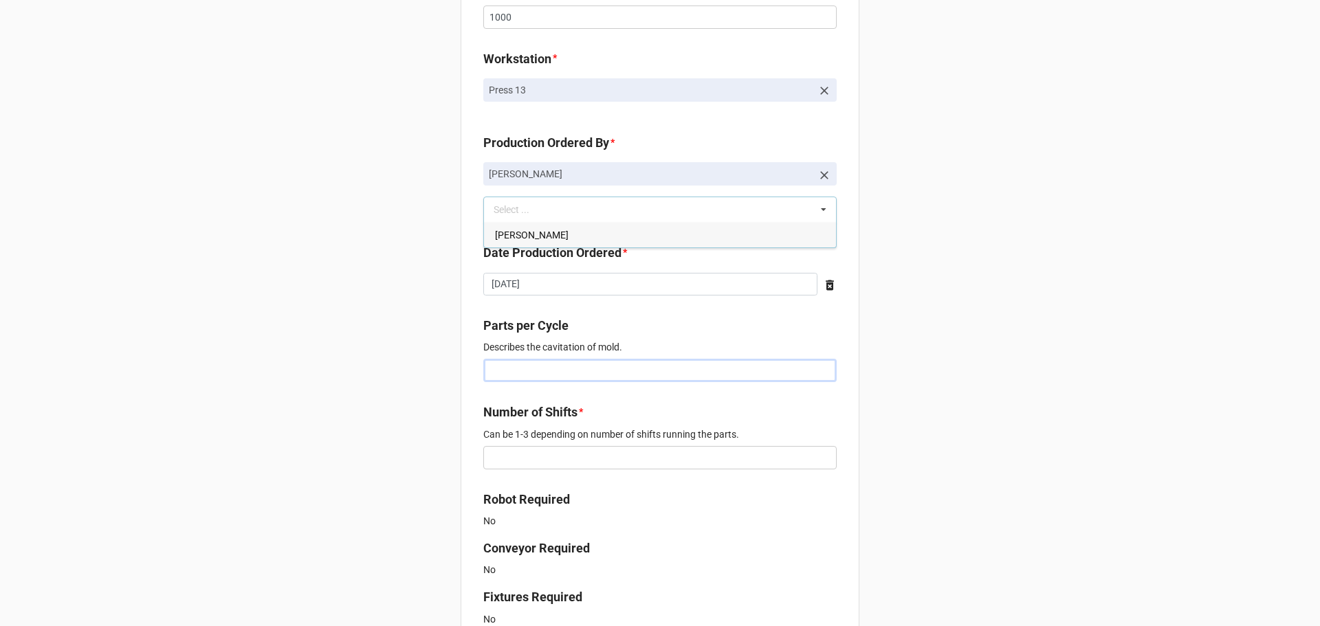
click at [579, 362] on input "text" at bounding box center [659, 370] width 353 height 23
type input "1"
click at [559, 458] on input "text" at bounding box center [659, 457] width 353 height 23
type input "1"
click at [362, 404] on div "New Order for Fabrication Link the Fabrication Purchase below * 1LSM-1AXL Casco…" at bounding box center [660, 533] width 1320 height 1755
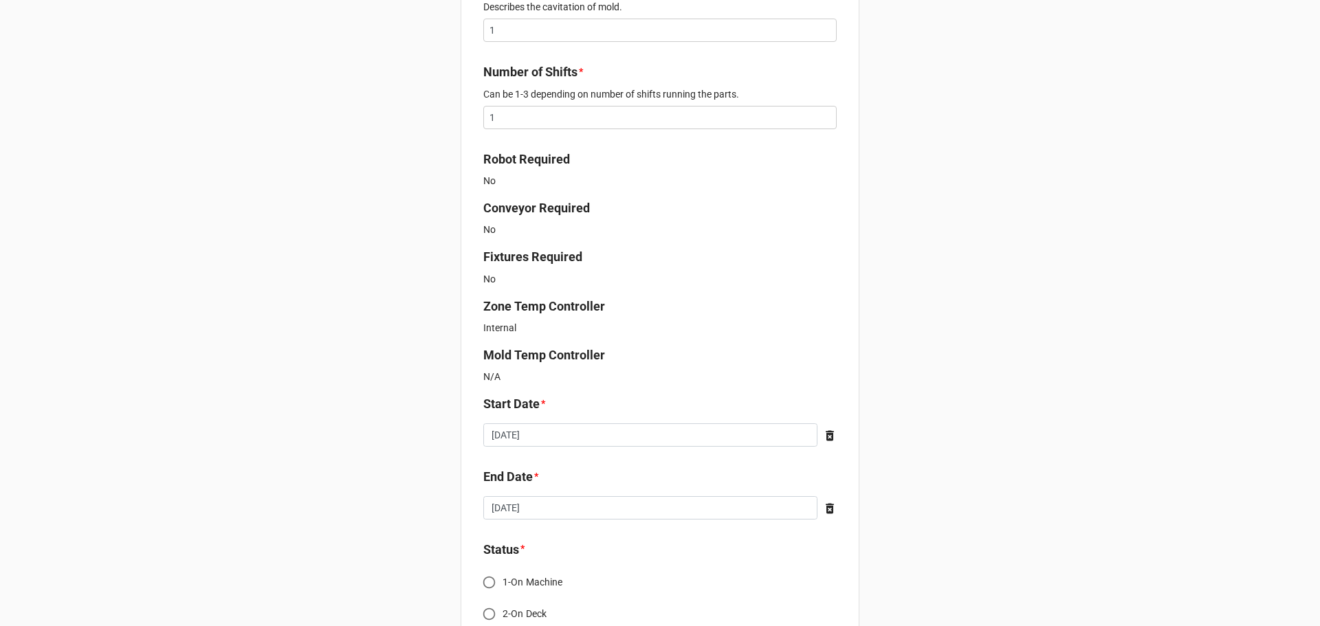
scroll to position [756, 0]
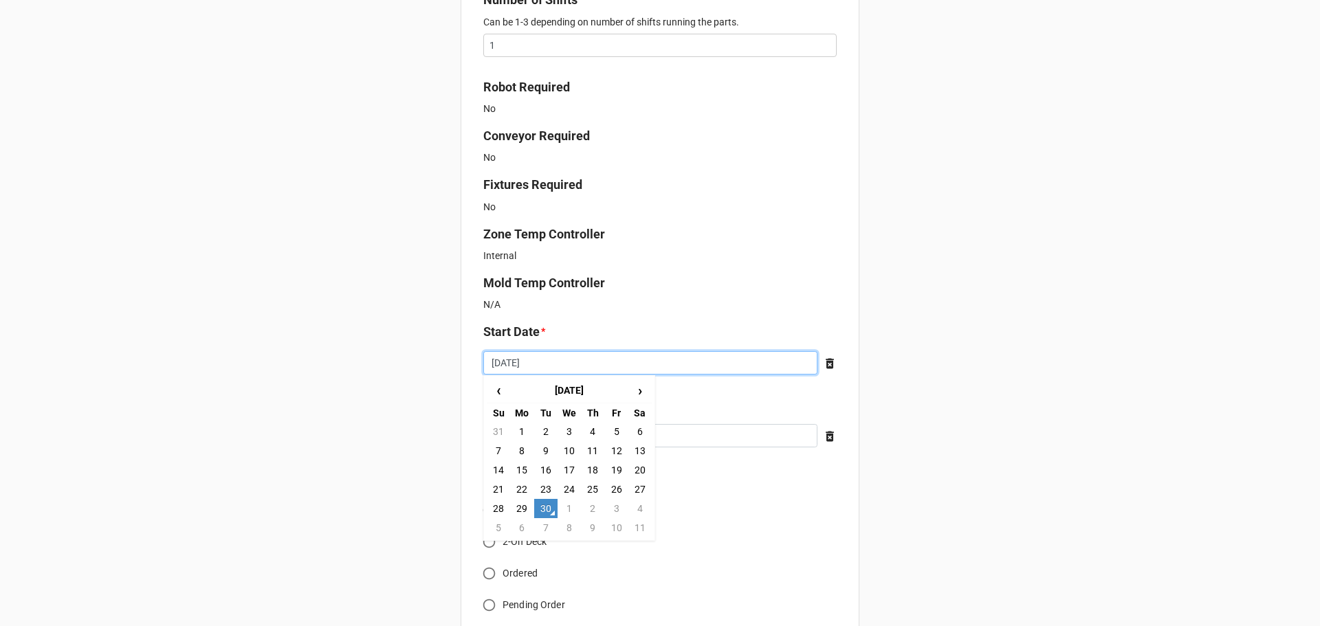
click at [567, 360] on input "[DATE]" at bounding box center [650, 362] width 334 height 23
click at [544, 525] on td "7" at bounding box center [545, 527] width 23 height 19
type input "[DATE]"
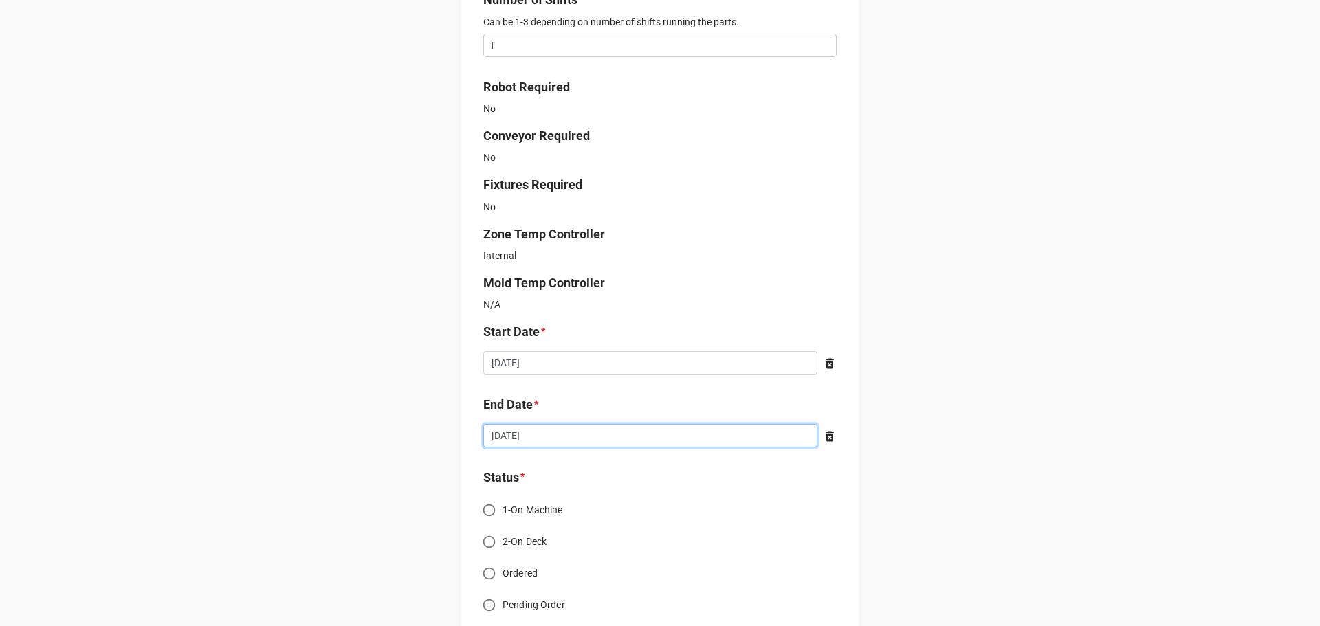
click at [611, 431] on input "[DATE]" at bounding box center [650, 435] width 334 height 23
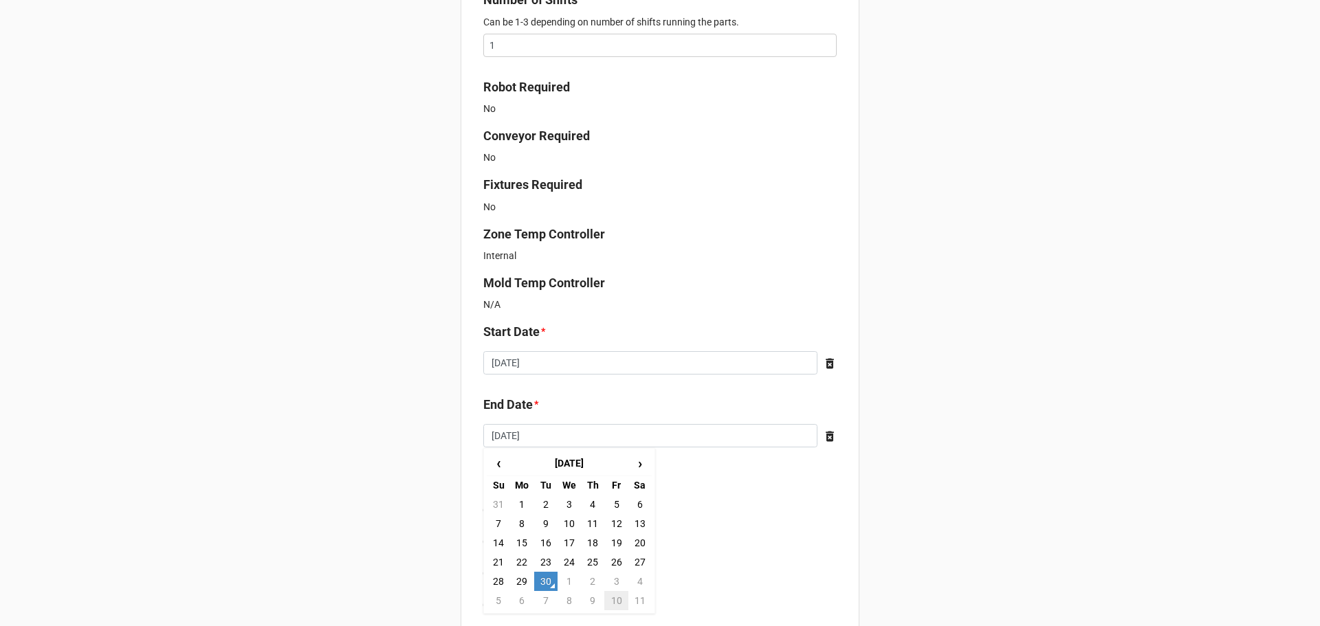
click at [617, 607] on td "10" at bounding box center [615, 600] width 23 height 19
type input "[DATE]"
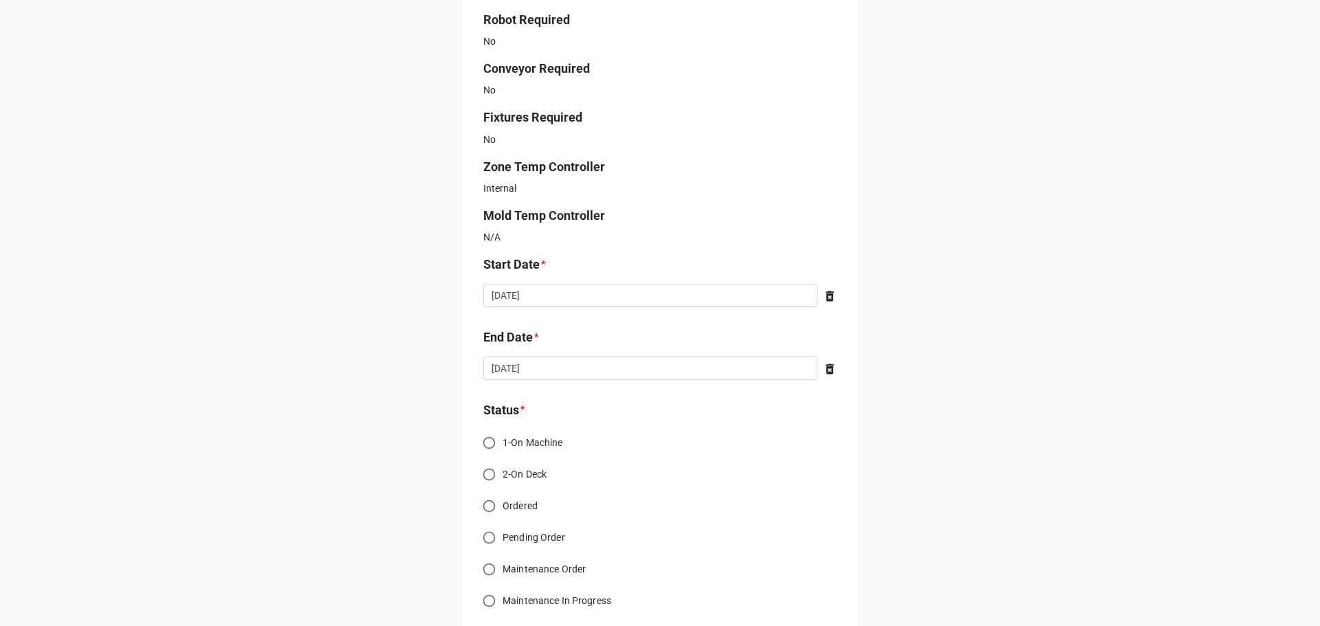
scroll to position [963, 0]
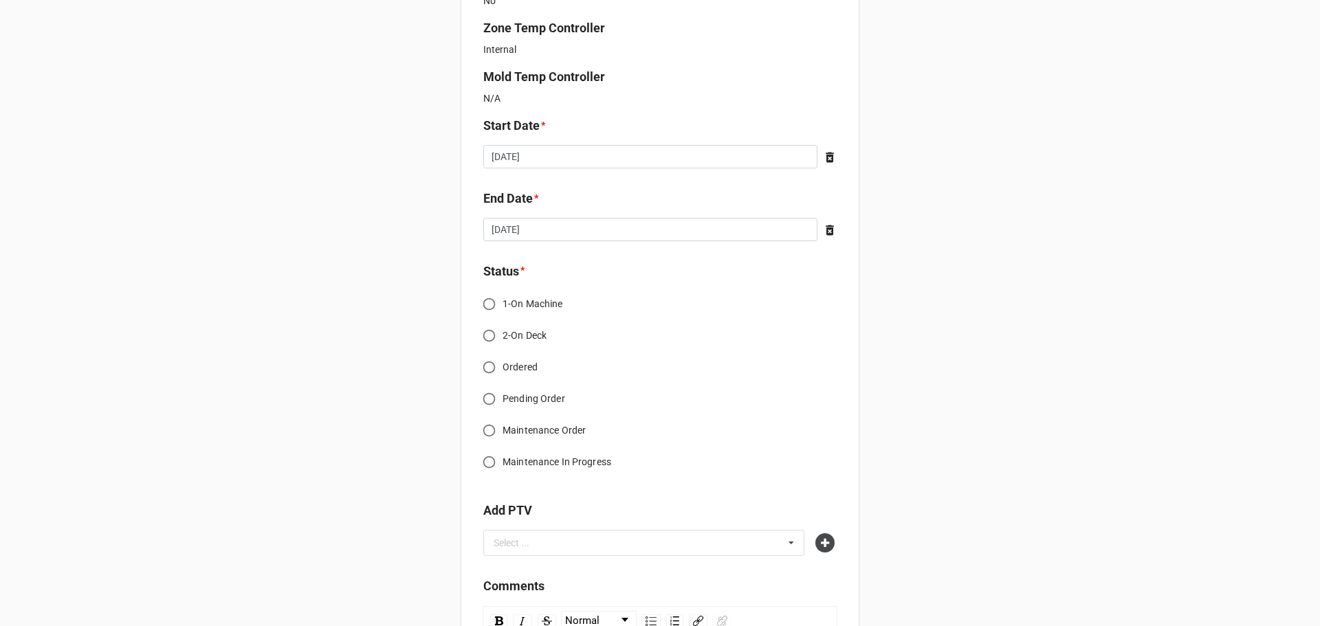
click at [520, 362] on span "Ordered" at bounding box center [520, 367] width 35 height 14
click at [503, 362] on input "Ordered" at bounding box center [489, 367] width 27 height 27
radio input "true"
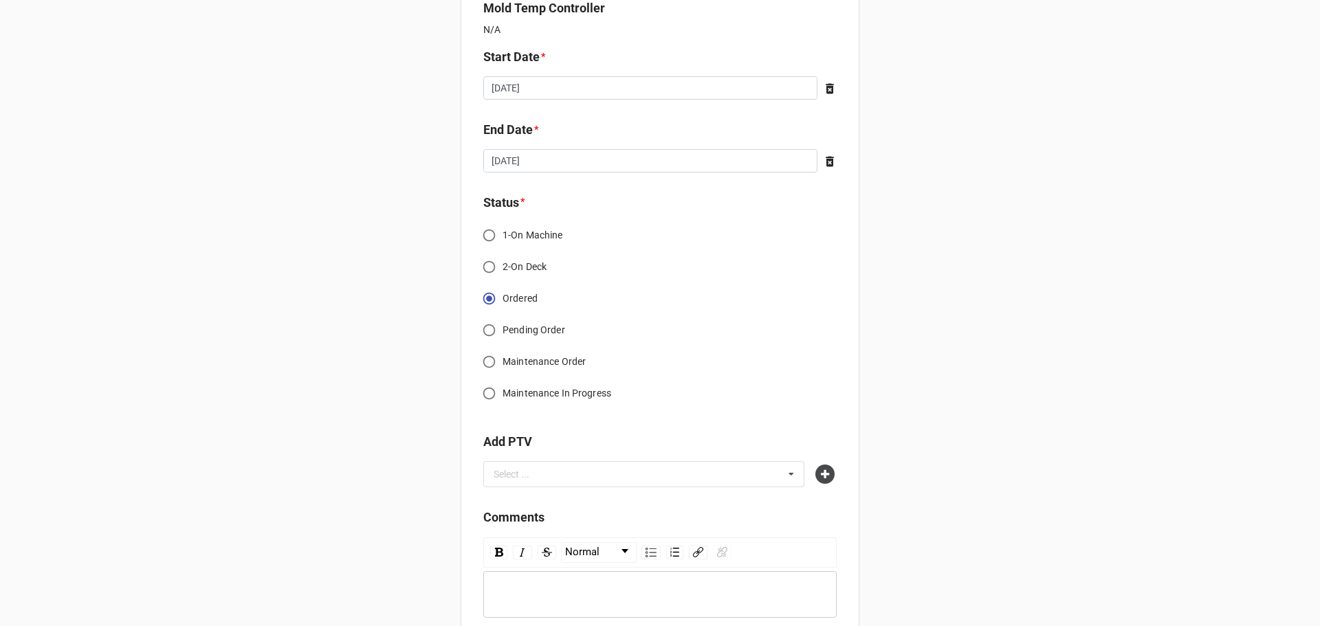
scroll to position [1128, 0]
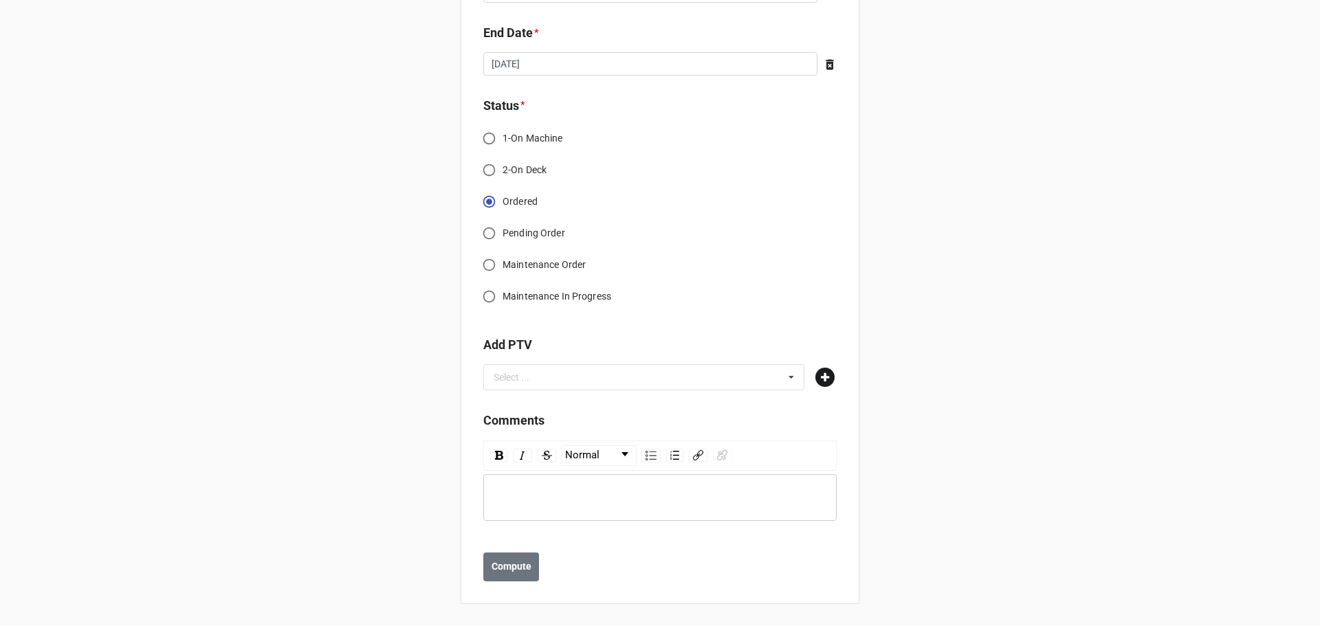
click at [820, 380] on icon at bounding box center [824, 377] width 19 height 19
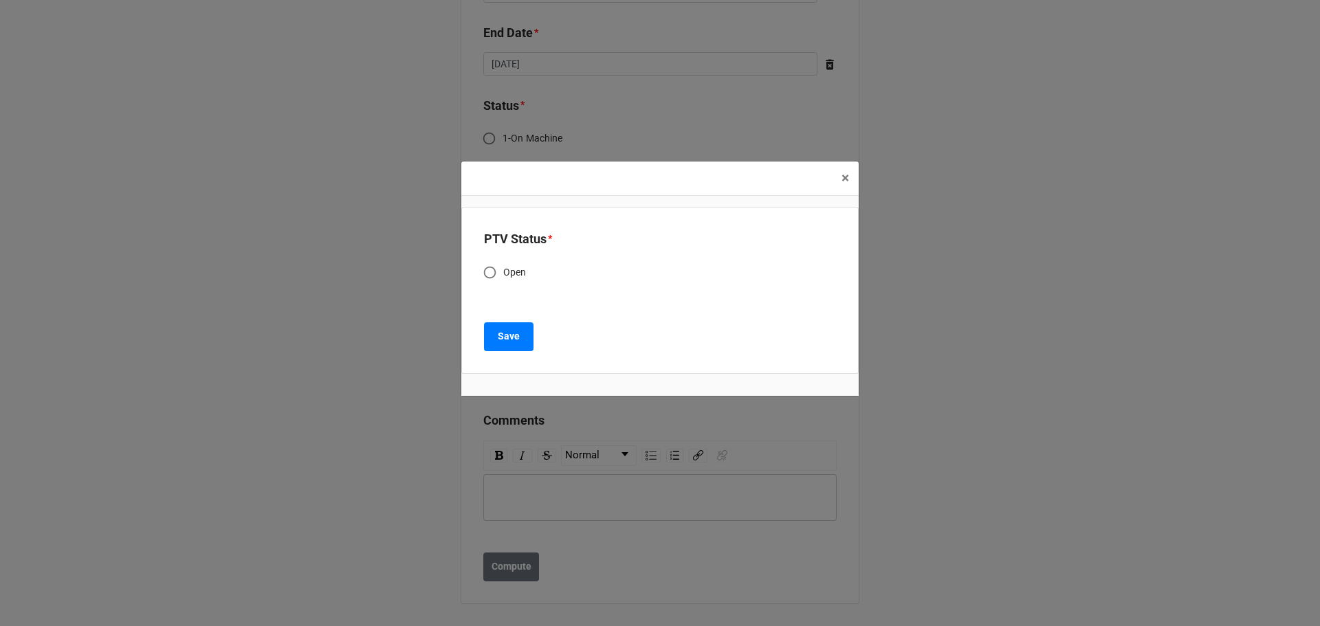
click at [504, 267] on span "Open" at bounding box center [514, 272] width 23 height 14
click at [503, 267] on input "Open" at bounding box center [489, 272] width 27 height 27
radio input "true"
click at [492, 329] on button "Save" at bounding box center [509, 336] width 50 height 29
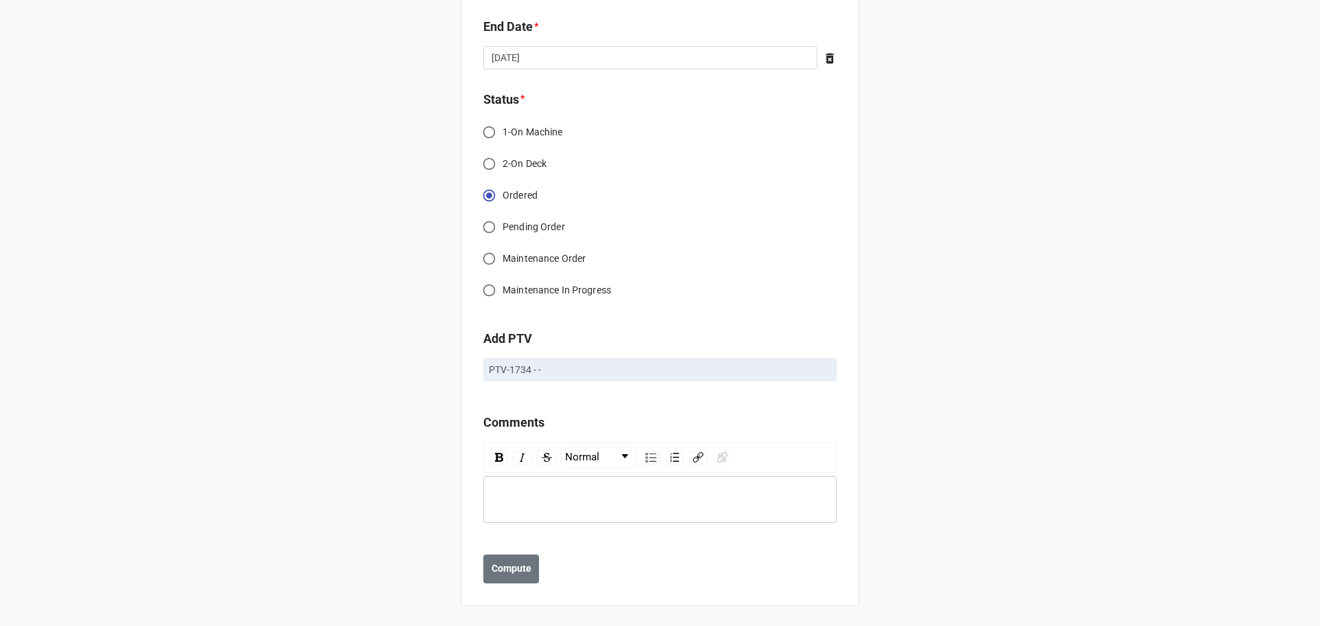
scroll to position [1136, 0]
click at [501, 562] on b "Compute" at bounding box center [512, 567] width 40 height 14
click at [498, 575] on button "Save" at bounding box center [508, 567] width 50 height 29
